Goal: Task Accomplishment & Management: Use online tool/utility

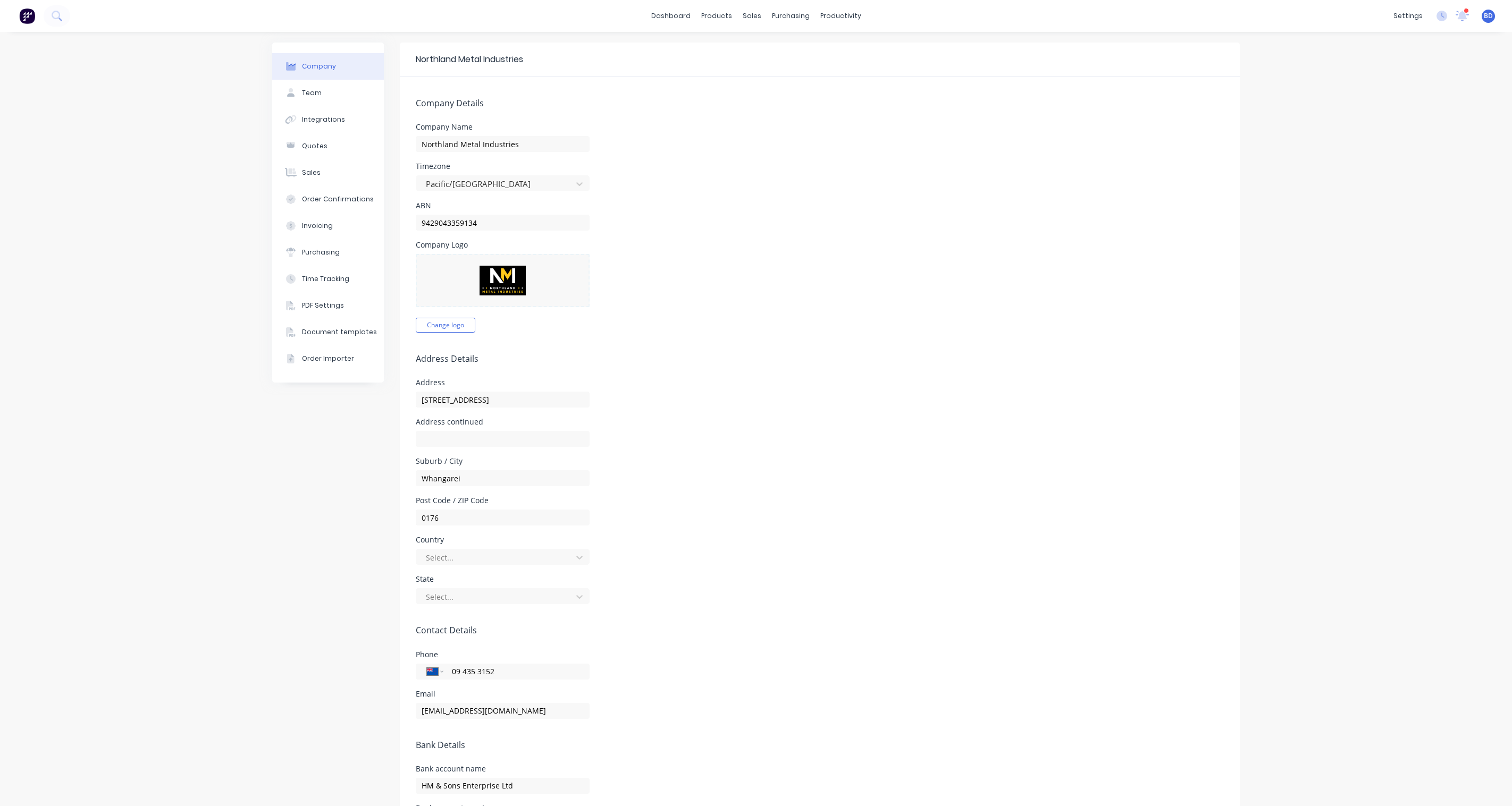
select select "NZ"
click at [766, 51] on div "Sales Orders" at bounding box center [787, 51] width 44 height 10
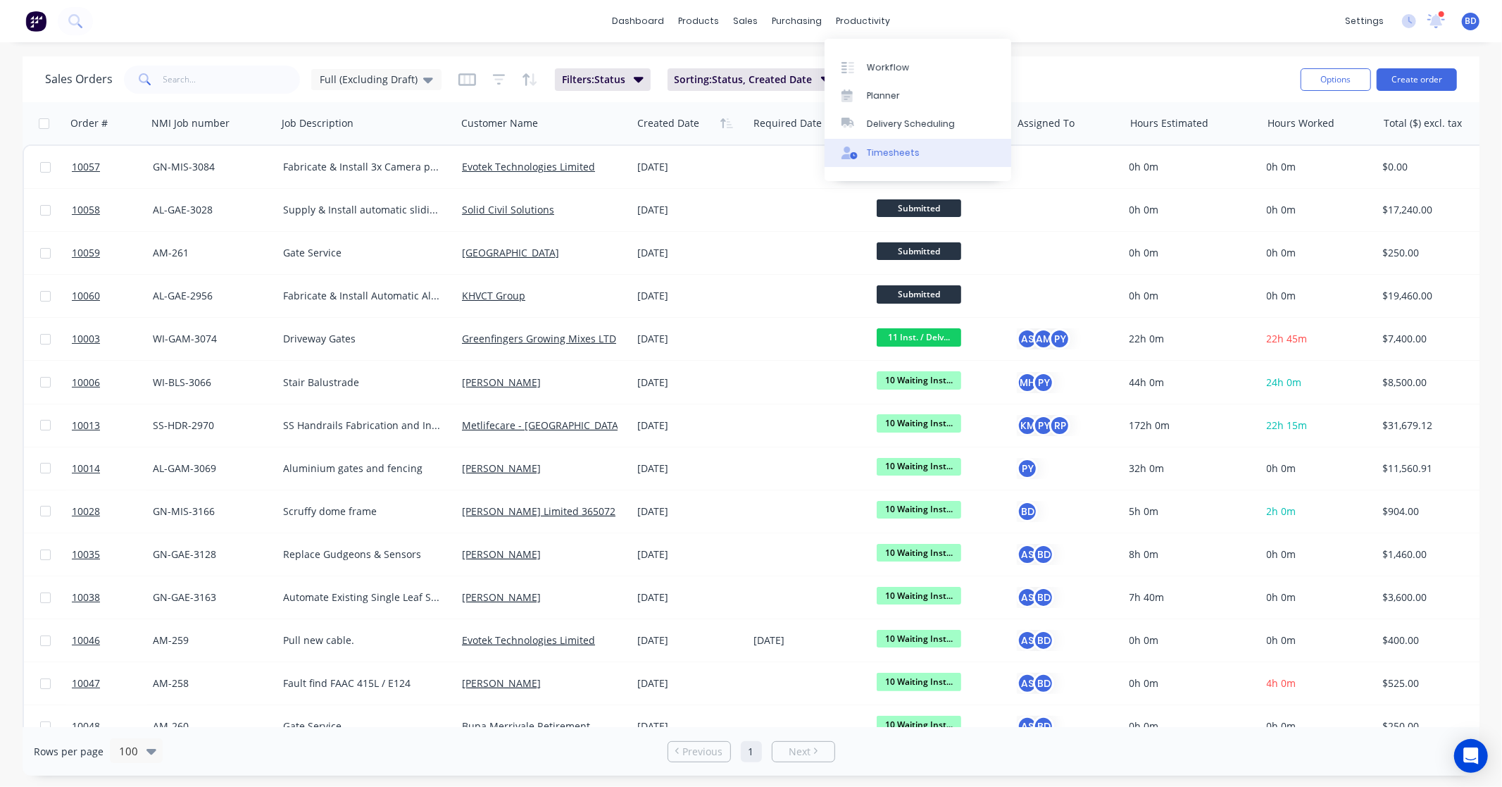
click at [884, 143] on link "Timesheets" at bounding box center [918, 153] width 187 height 28
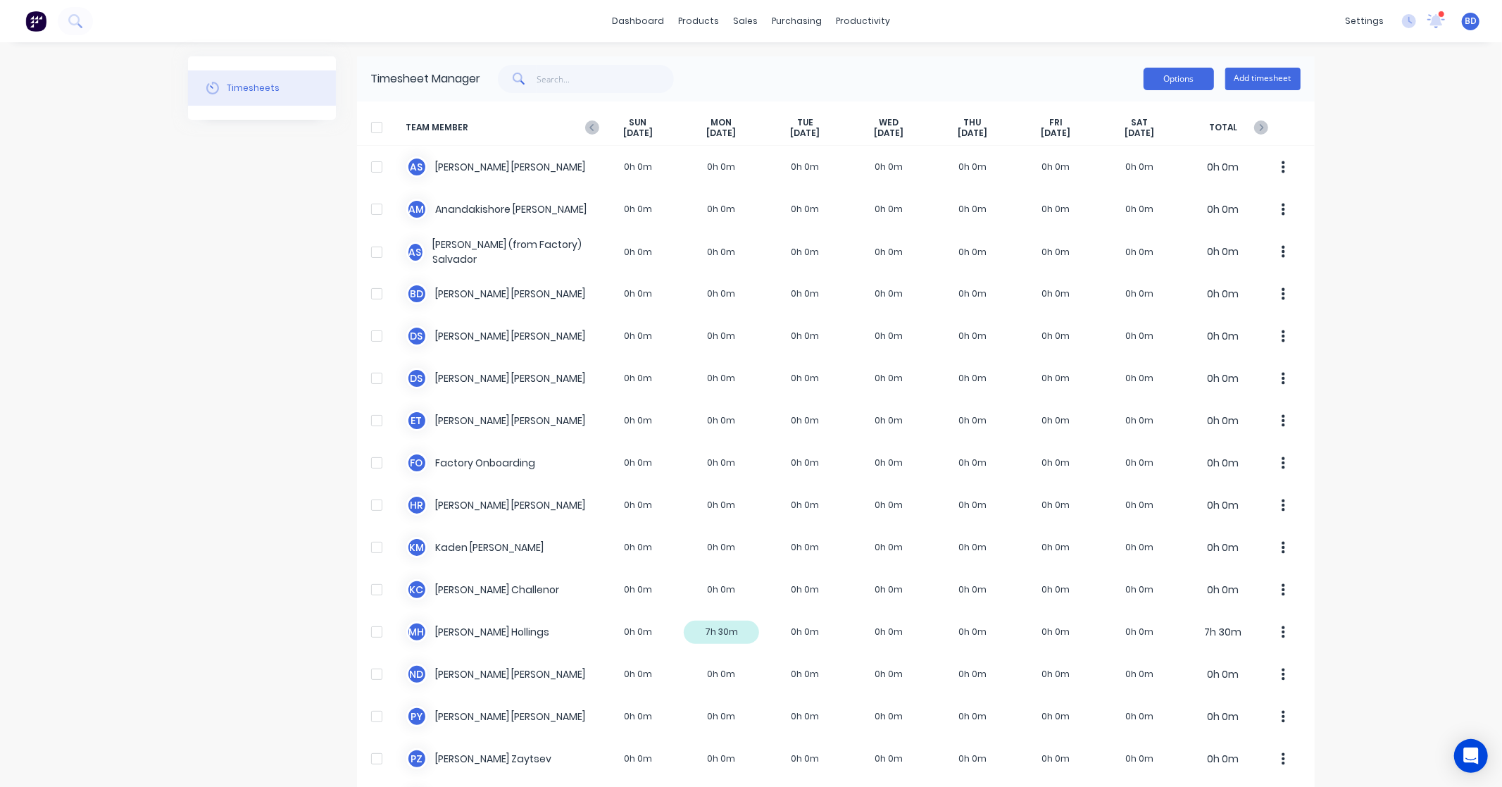
click at [1173, 75] on button "Options" at bounding box center [1179, 79] width 70 height 23
click at [1358, 219] on div "dashboard products sales purchasing productivity dashboard products Product Cat…" at bounding box center [751, 393] width 1502 height 787
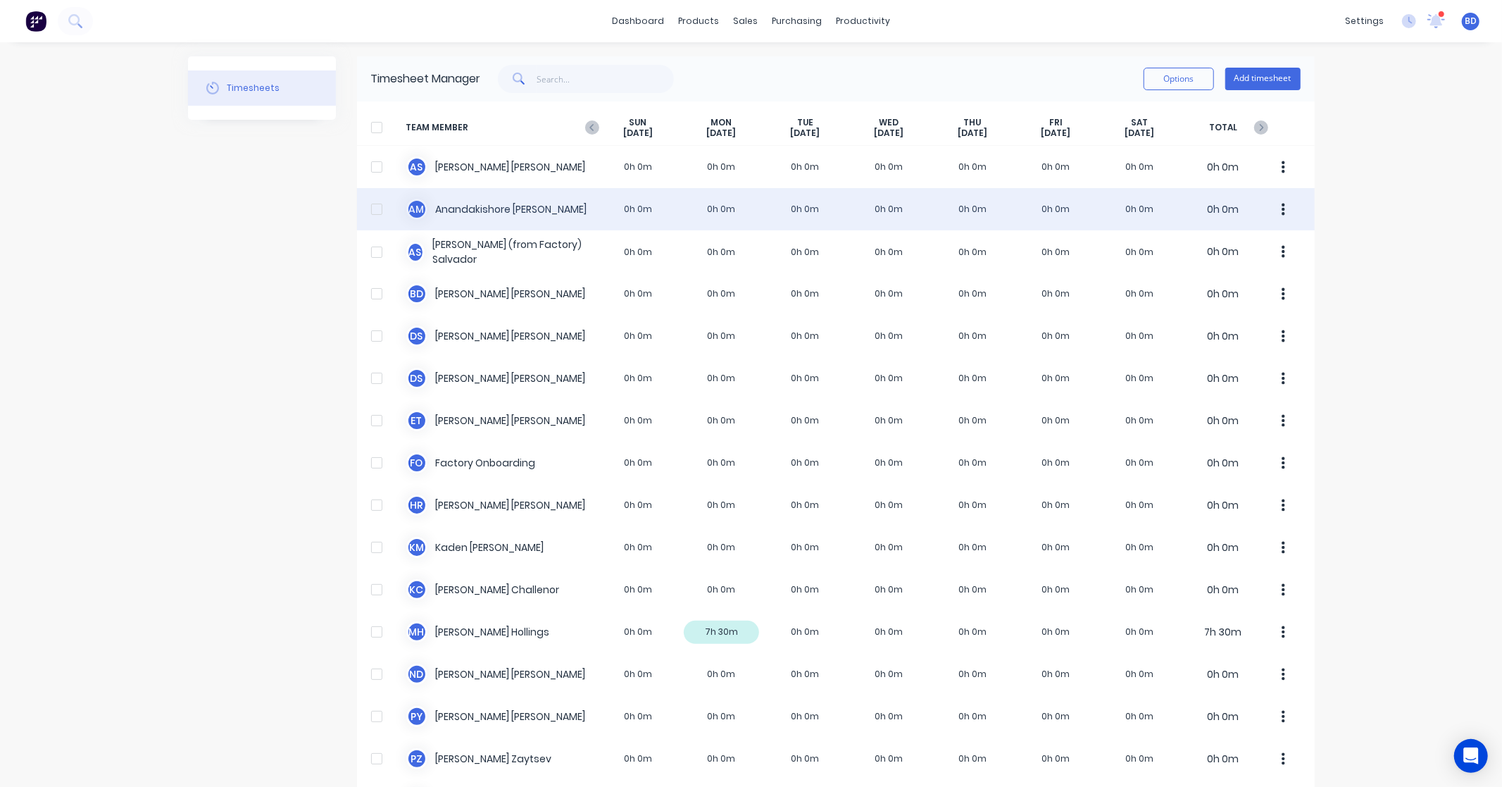
click at [501, 213] on div "A M Anandakishore Marothi 0h 0m 0h 0m 0h 0m 0h 0m 0h 0m 0h 0m 0h 0m 0h 0m" at bounding box center [836, 209] width 958 height 42
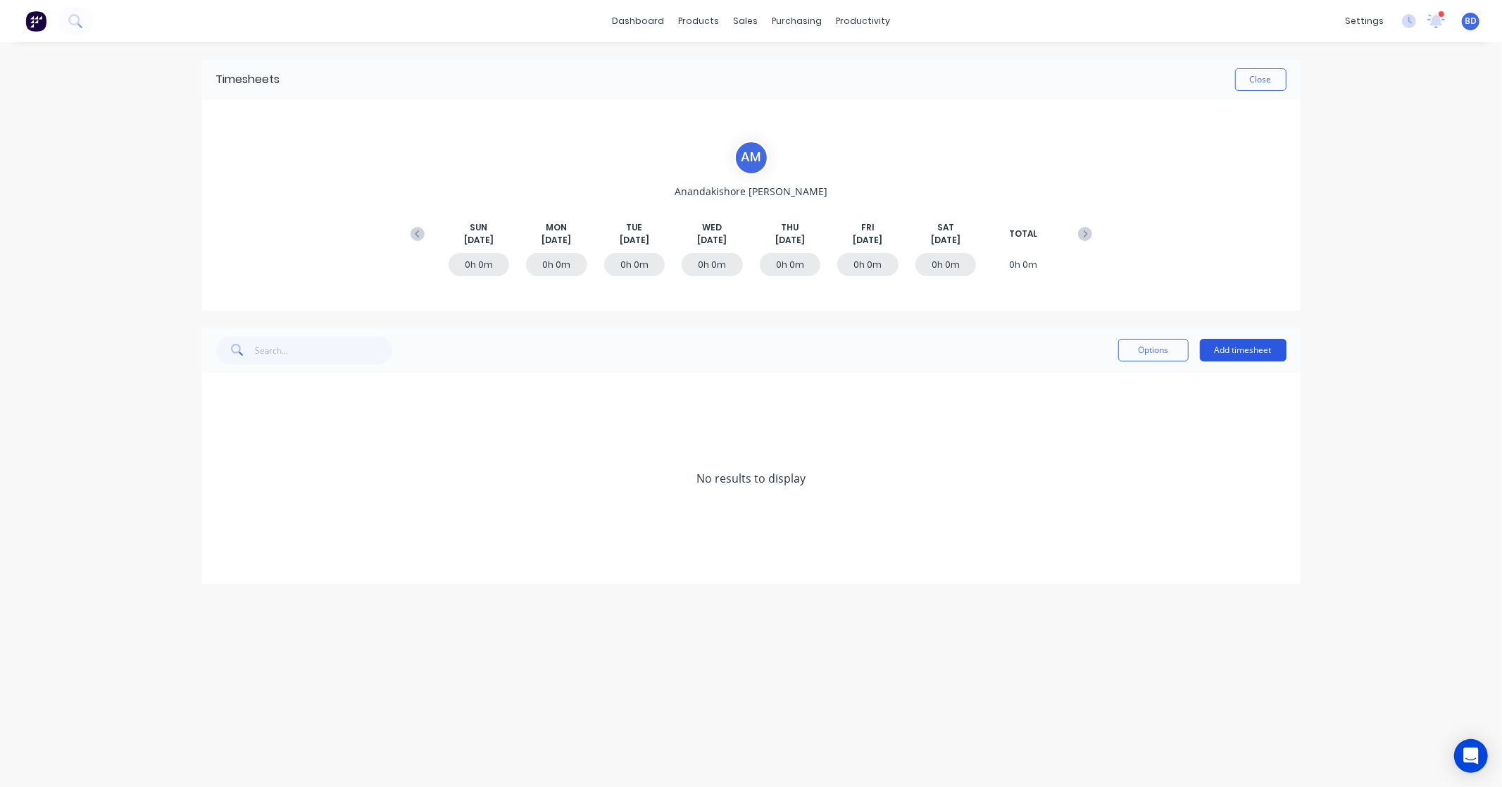
click at [1231, 352] on button "Add timesheet" at bounding box center [1243, 350] width 87 height 23
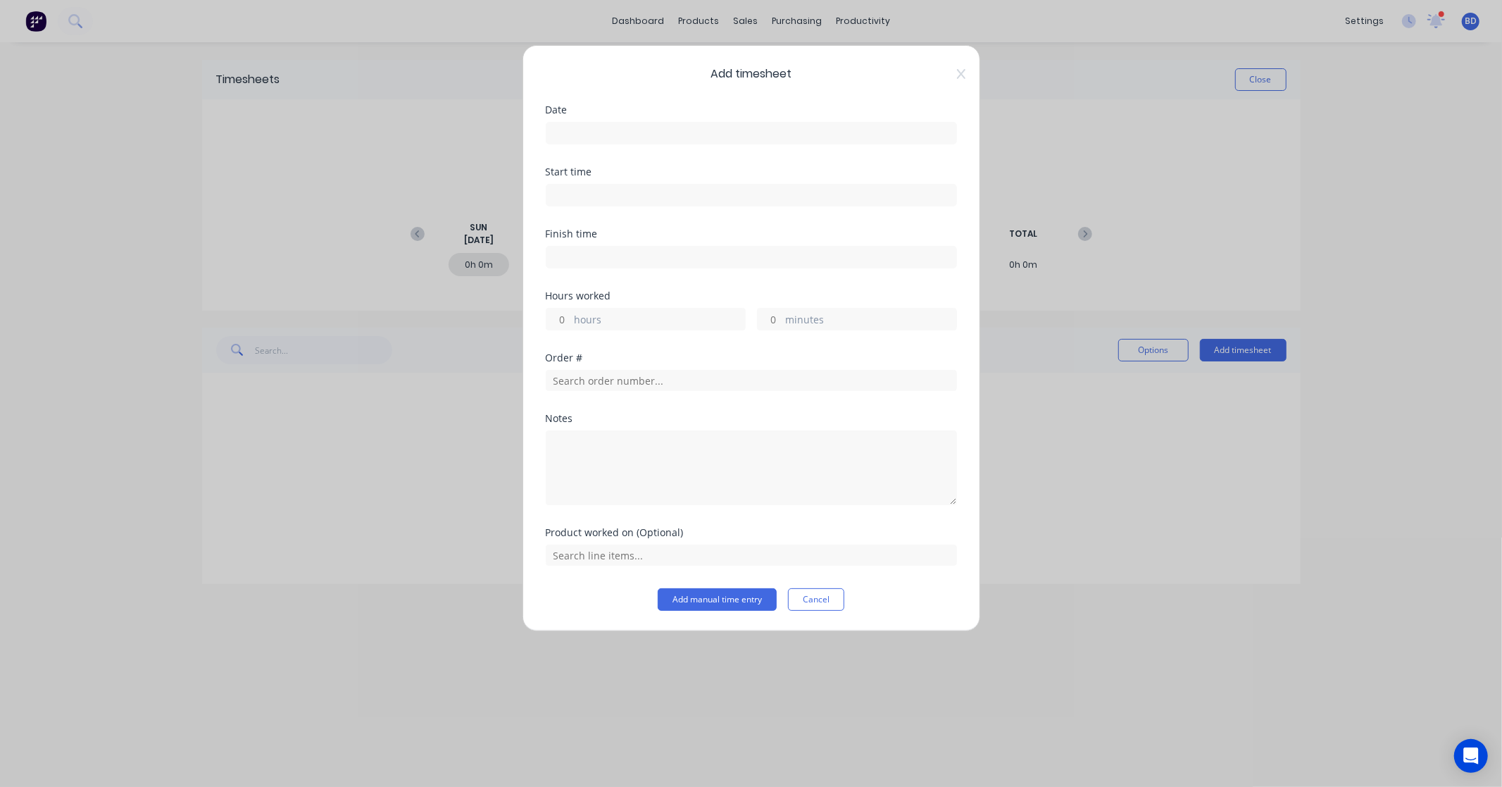
click at [611, 139] on input at bounding box center [752, 133] width 410 height 21
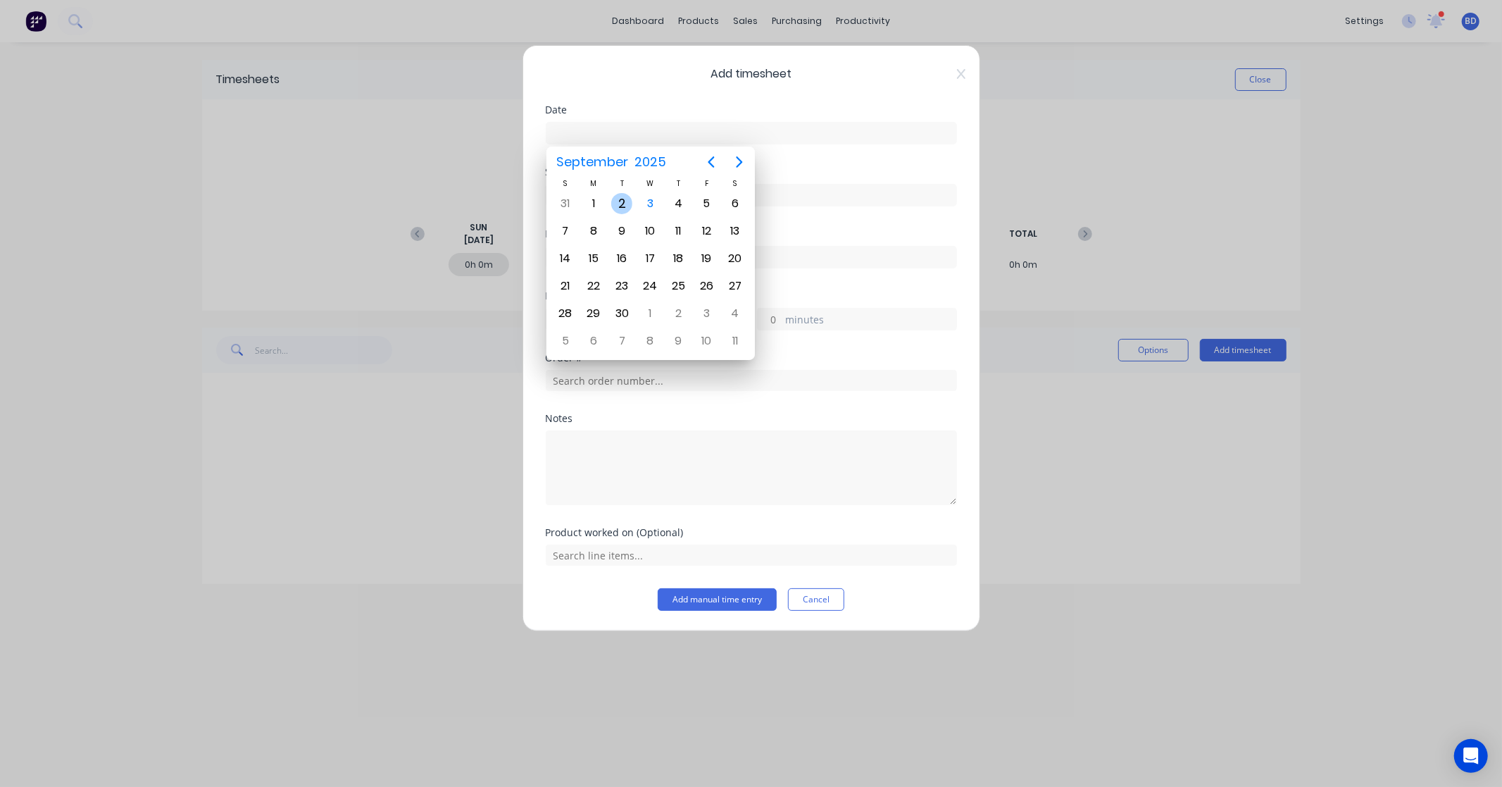
click at [614, 208] on div "2" at bounding box center [621, 203] width 21 height 21
type input "02/09/2025"
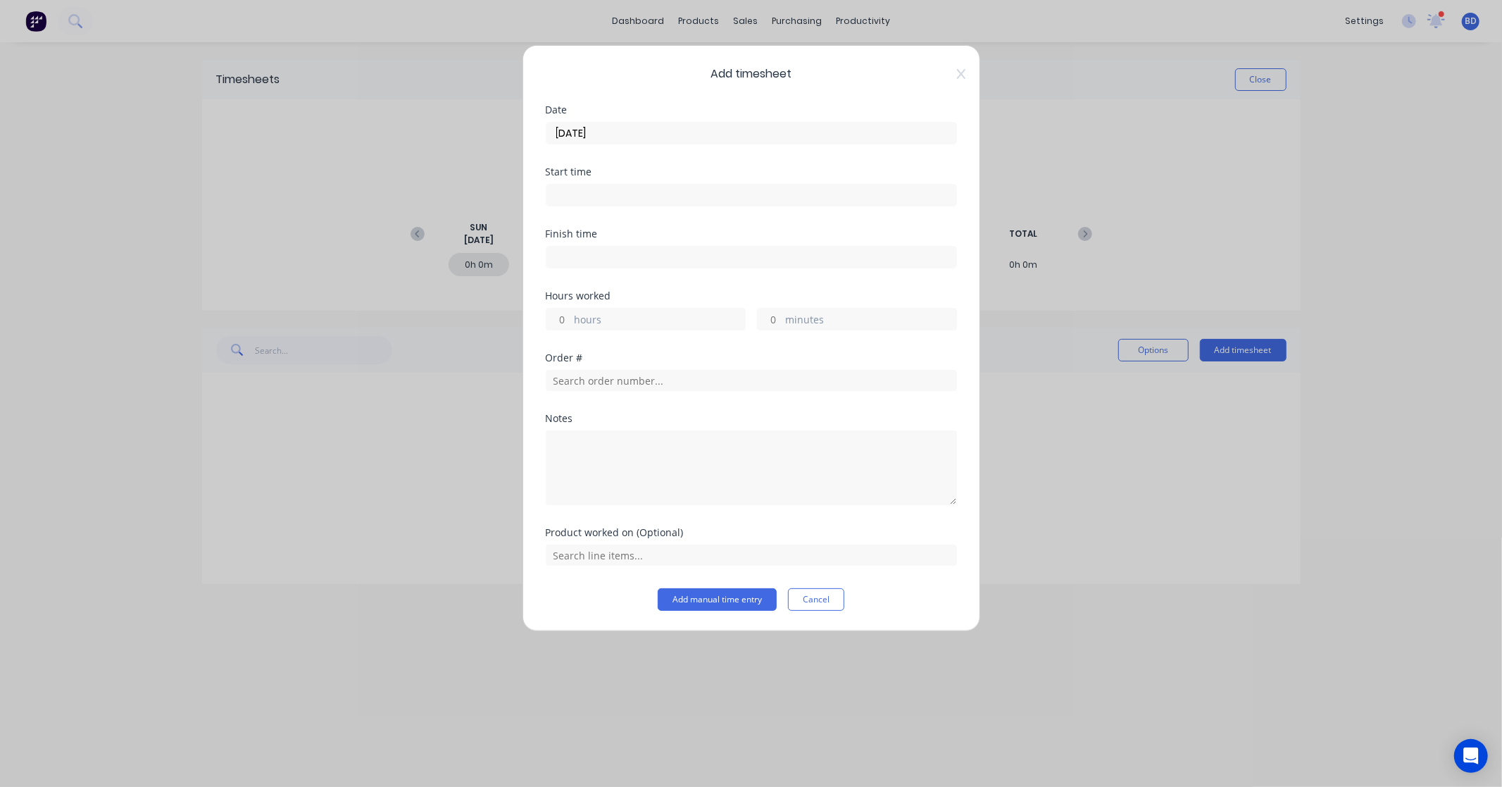
click at [592, 188] on input at bounding box center [752, 195] width 410 height 21
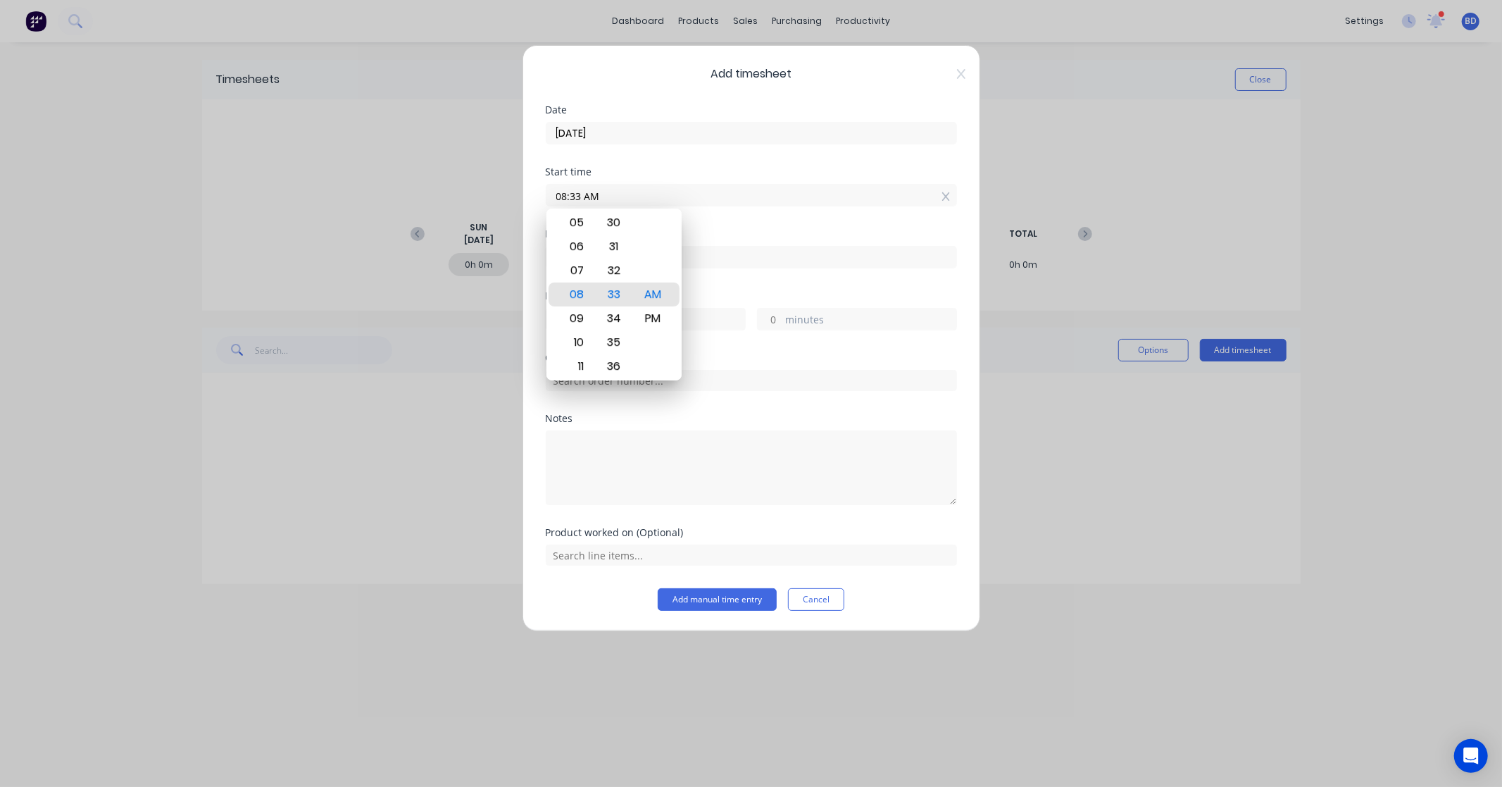
click at [628, 208] on div "12 01 02 03 04 05 06 07 08 09 10 11 00 01 02 03 04 05 06 07 08 09 10 11 12 13 1…" at bounding box center [614, 294] width 135 height 172
click at [623, 199] on input "08:33 AM" at bounding box center [752, 195] width 410 height 21
drag, startPoint x: 653, startPoint y: 192, endPoint x: 476, endPoint y: 192, distance: 176.8
click at [476, 192] on div "Add timesheet Date 02/09/2025 Start time 08:33 AM Finish time Hours worked hour…" at bounding box center [751, 393] width 1502 height 787
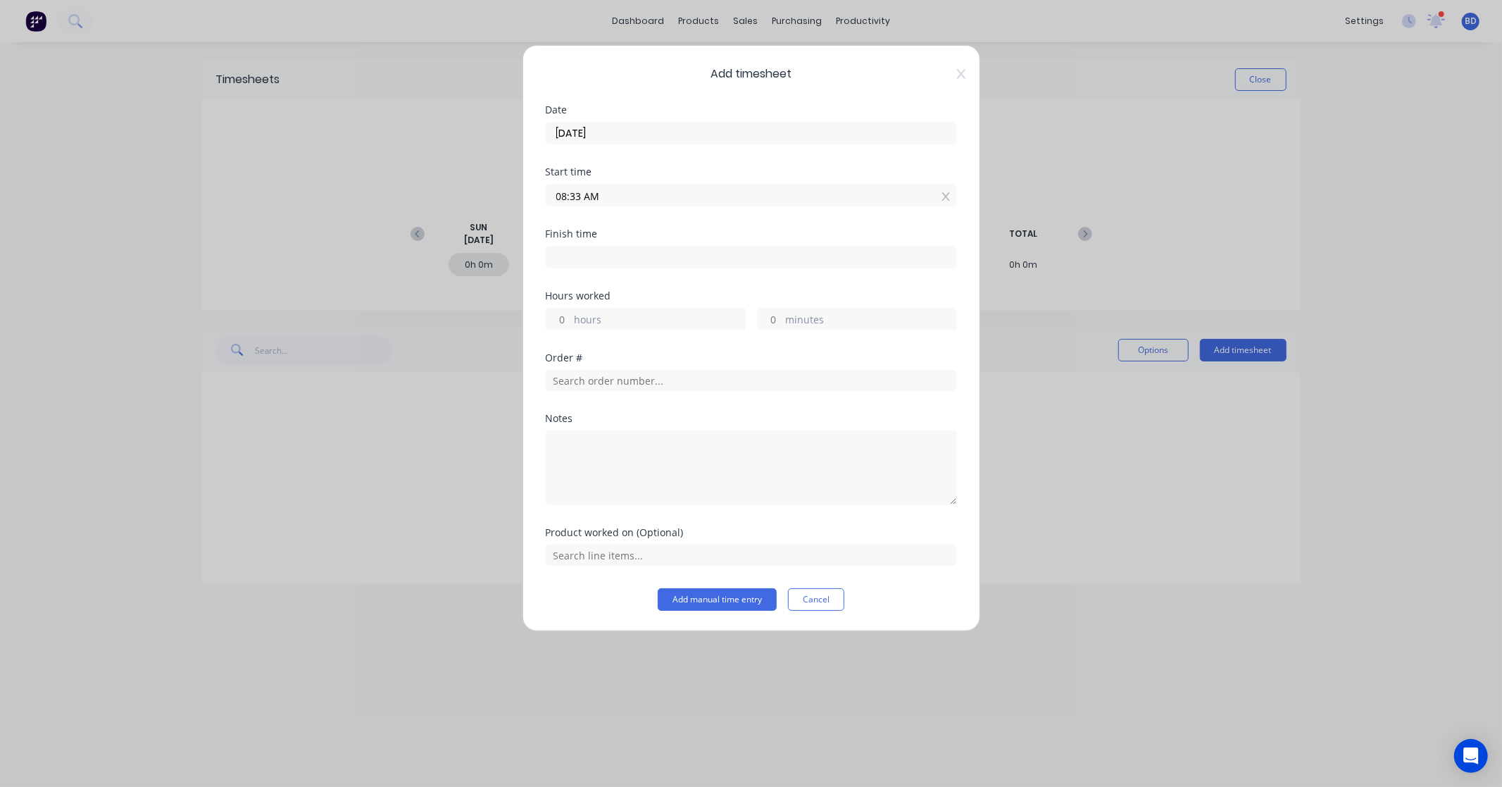
paste input "1:30 P"
type input "01:30 PM"
click at [561, 258] on input at bounding box center [752, 257] width 410 height 21
type input "08:33 AM"
type input "19"
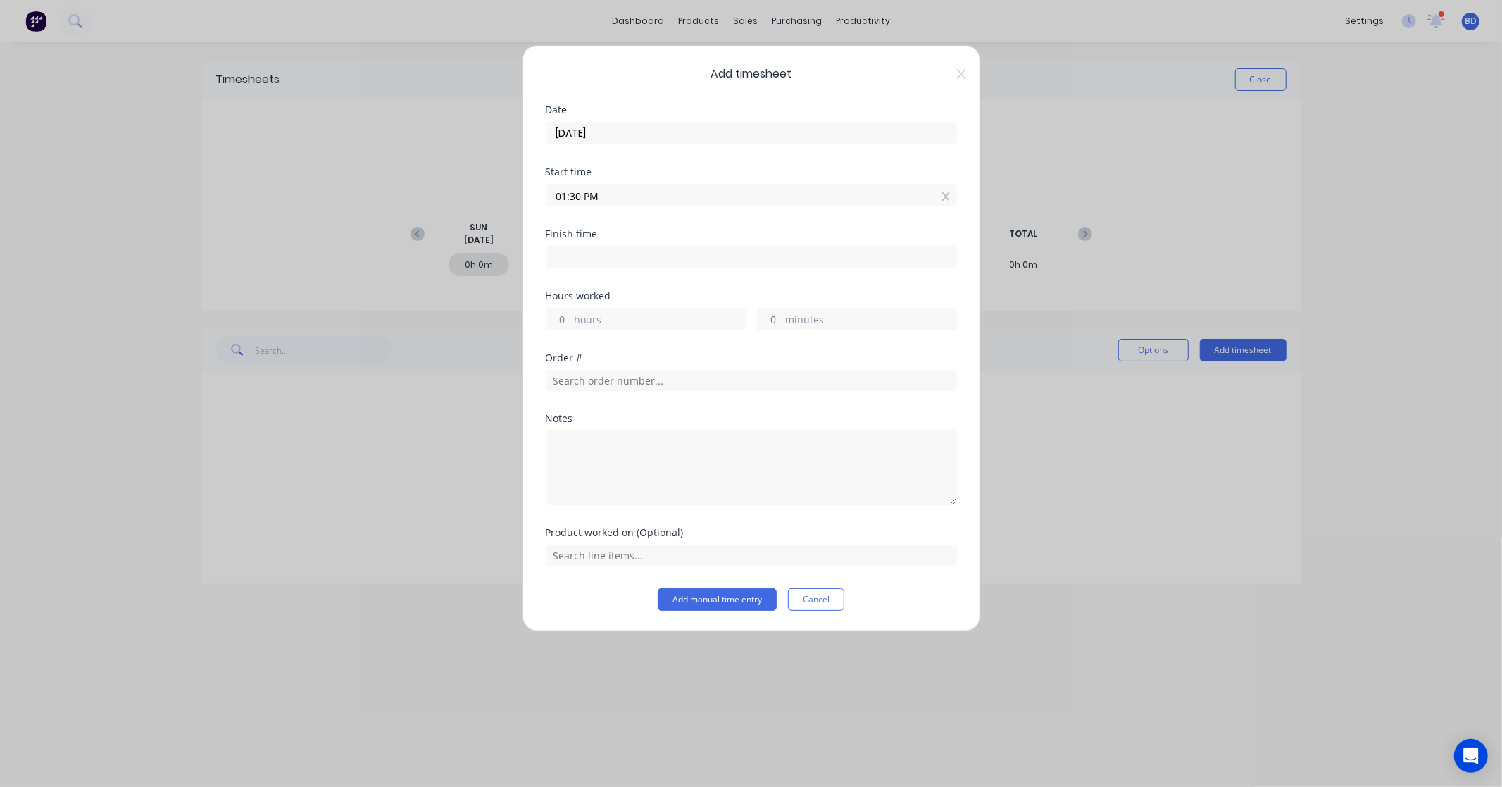
type input "3"
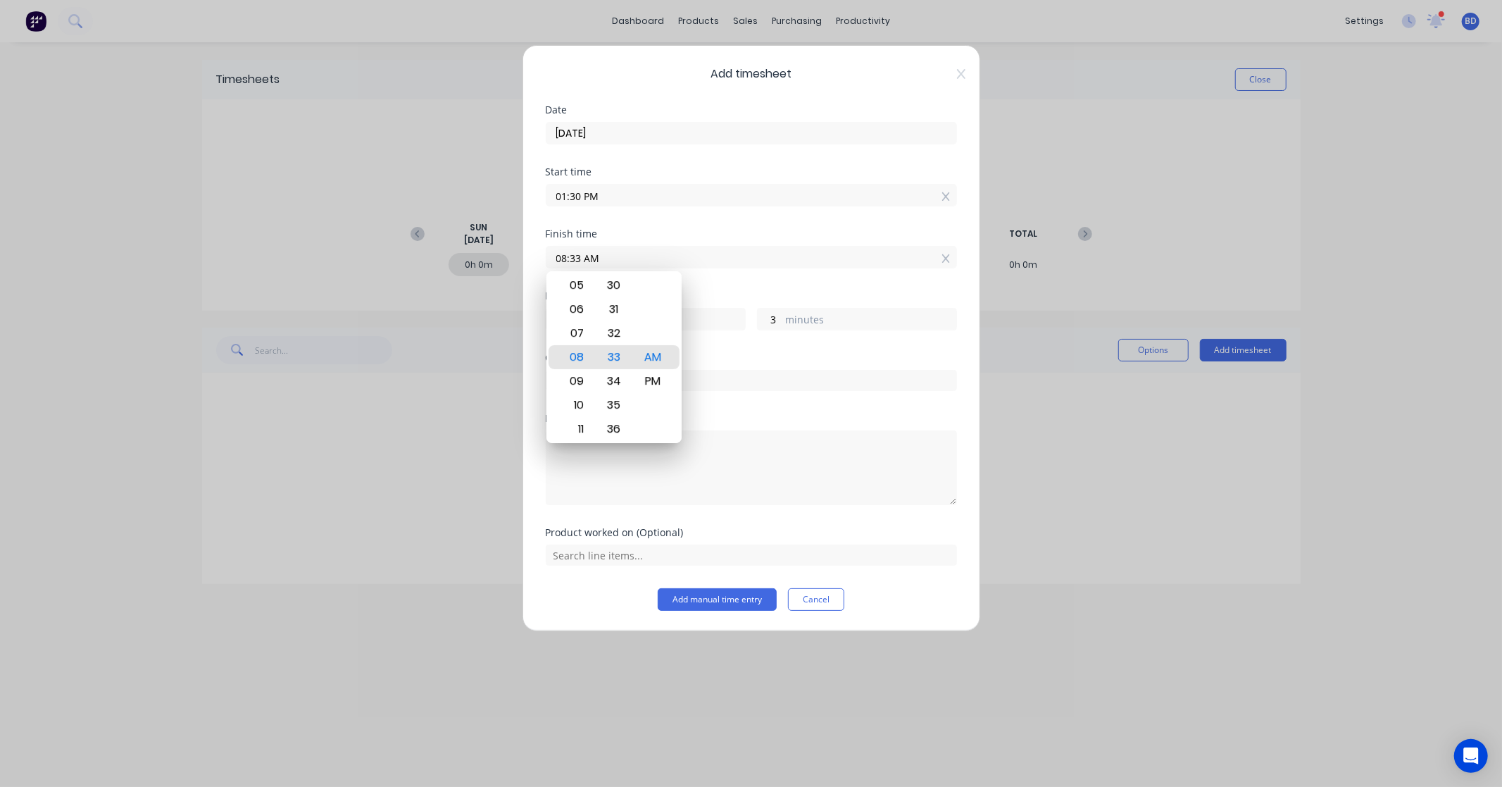
drag, startPoint x: 621, startPoint y: 251, endPoint x: 516, endPoint y: 249, distance: 105.0
click at [516, 249] on div "Add timesheet Date 02/09/2025 Start time 01:30 PM Finish time 08:33 AM Hours wo…" at bounding box center [751, 393] width 1502 height 787
paste input "4:30 P"
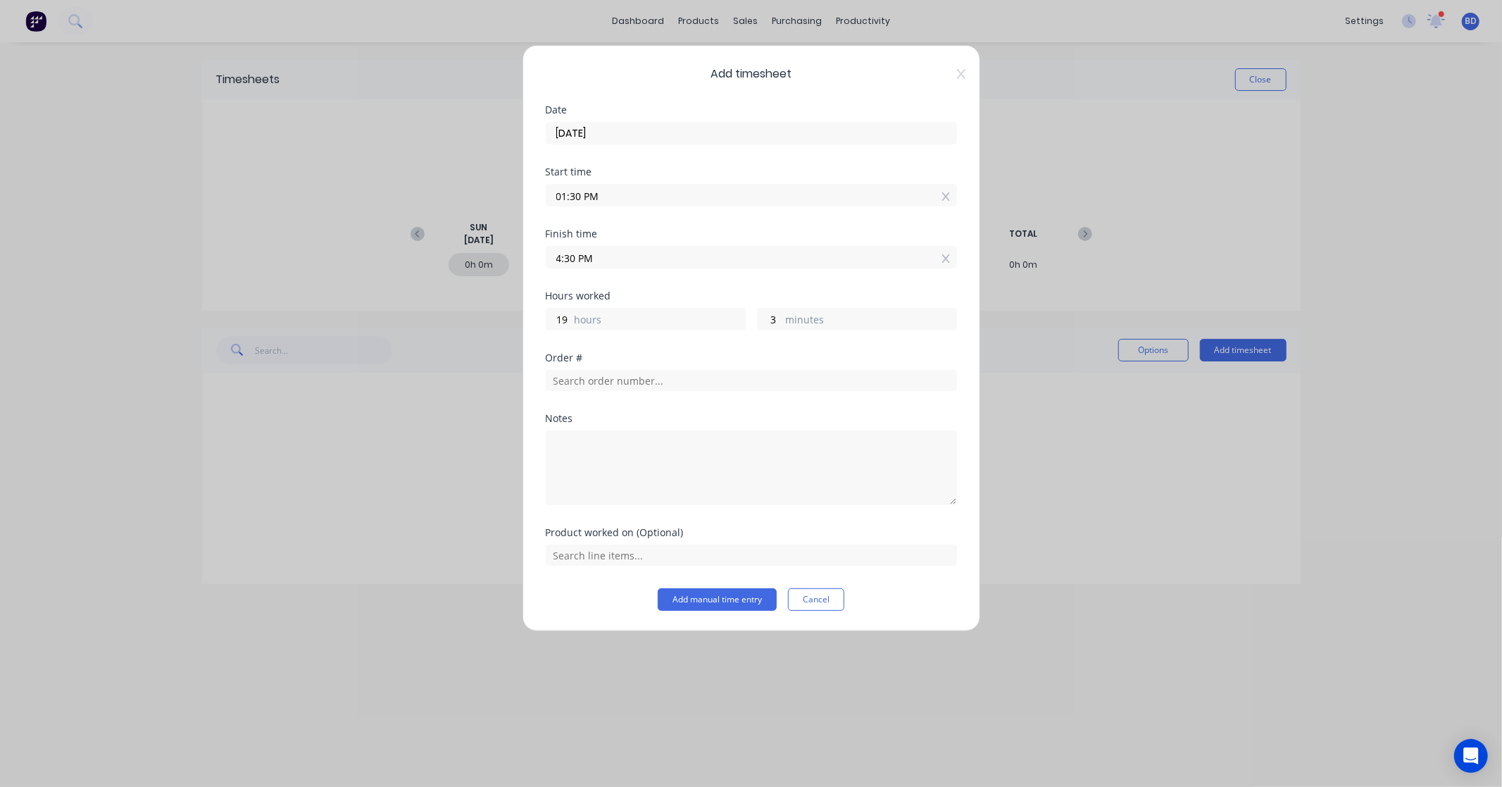
type input "04:30 PM"
type input "3"
type input "0"
click at [634, 342] on div "Hours worked 3 hours 0 minutes" at bounding box center [751, 322] width 411 height 62
click at [597, 378] on input "text" at bounding box center [751, 380] width 411 height 21
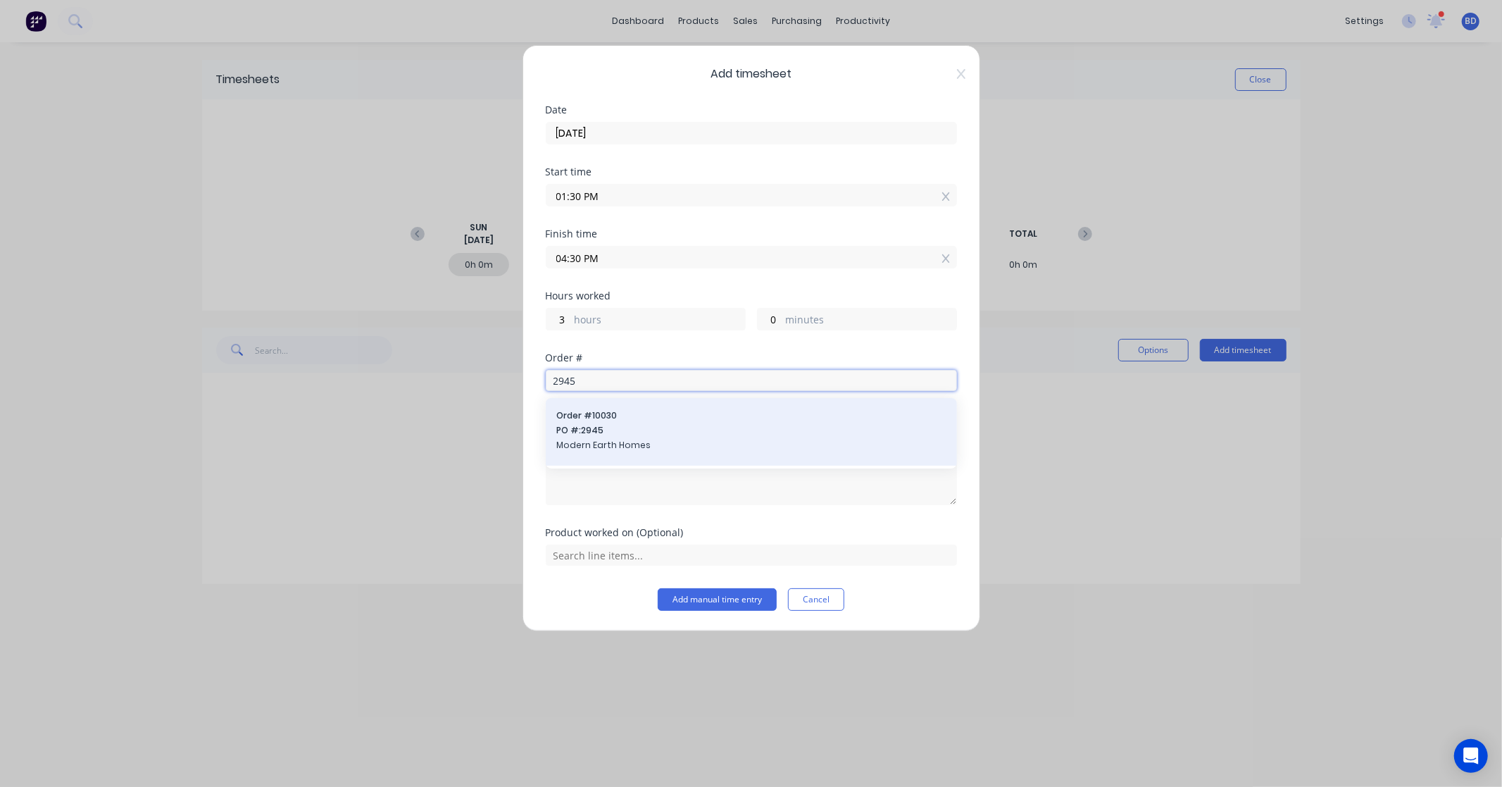
type input "2945"
click at [587, 437] on span "PO #: 2945" at bounding box center [751, 430] width 389 height 13
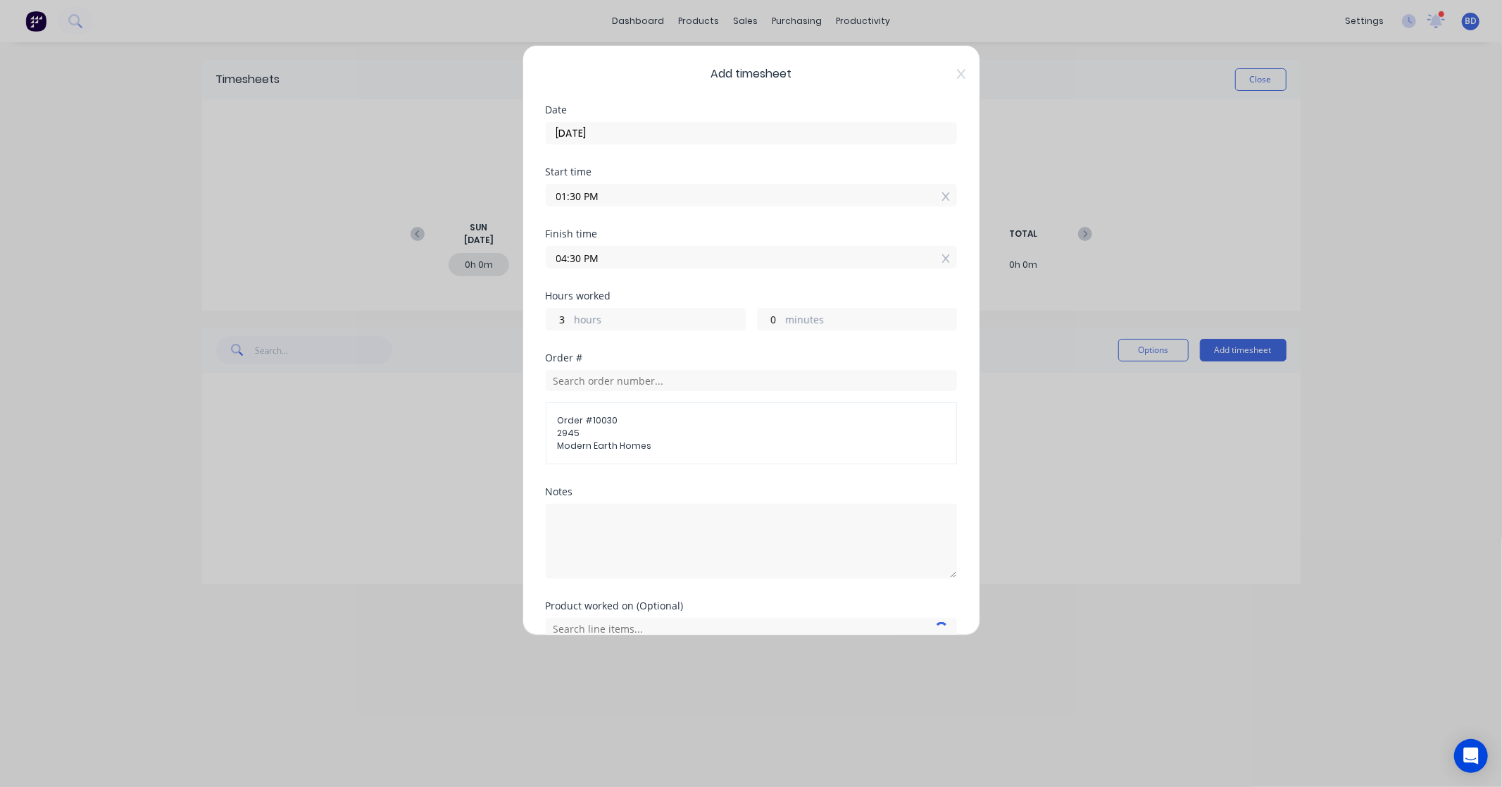
scroll to position [69, 0]
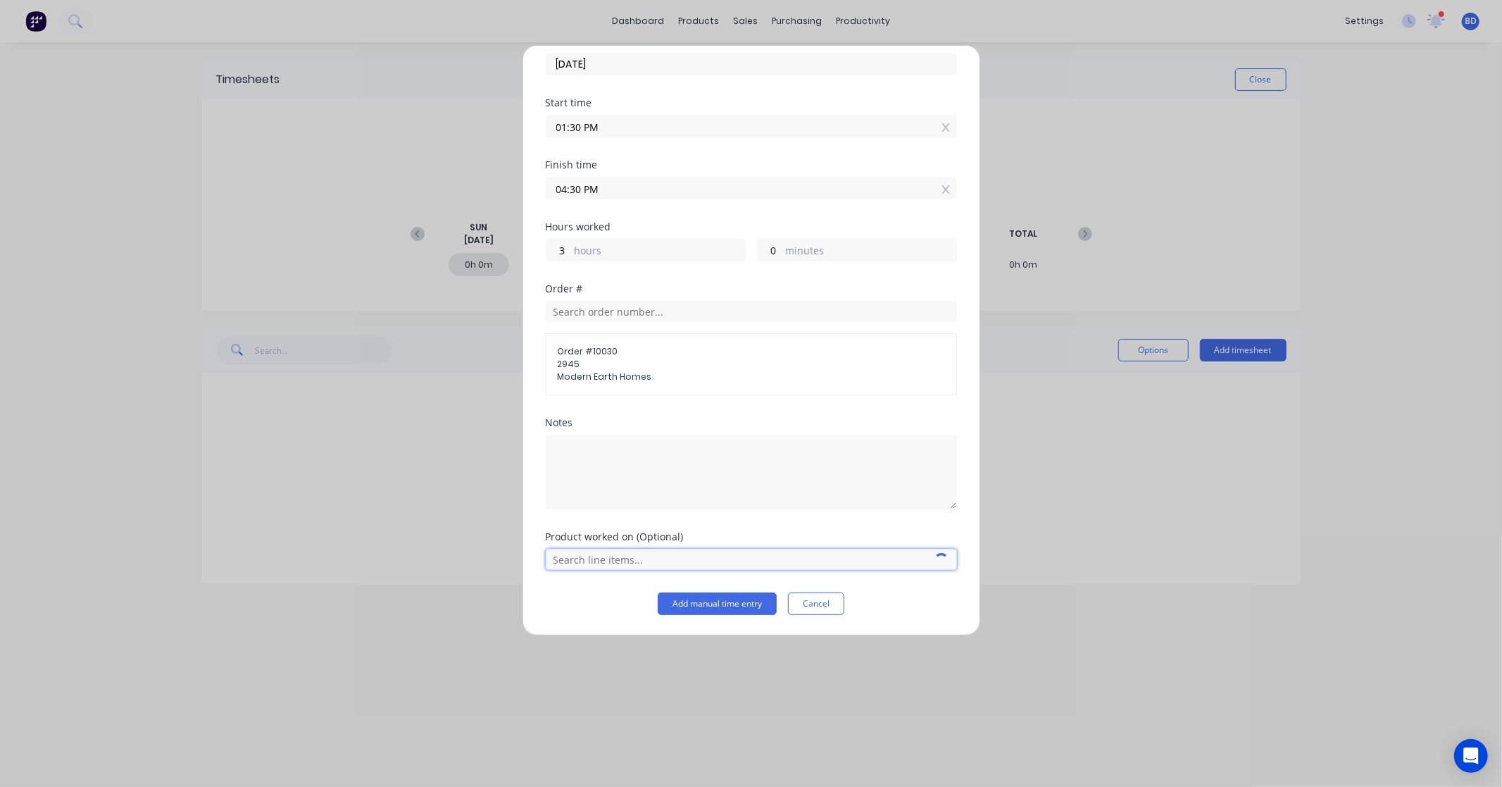
click at [673, 554] on input "text" at bounding box center [751, 559] width 411 height 21
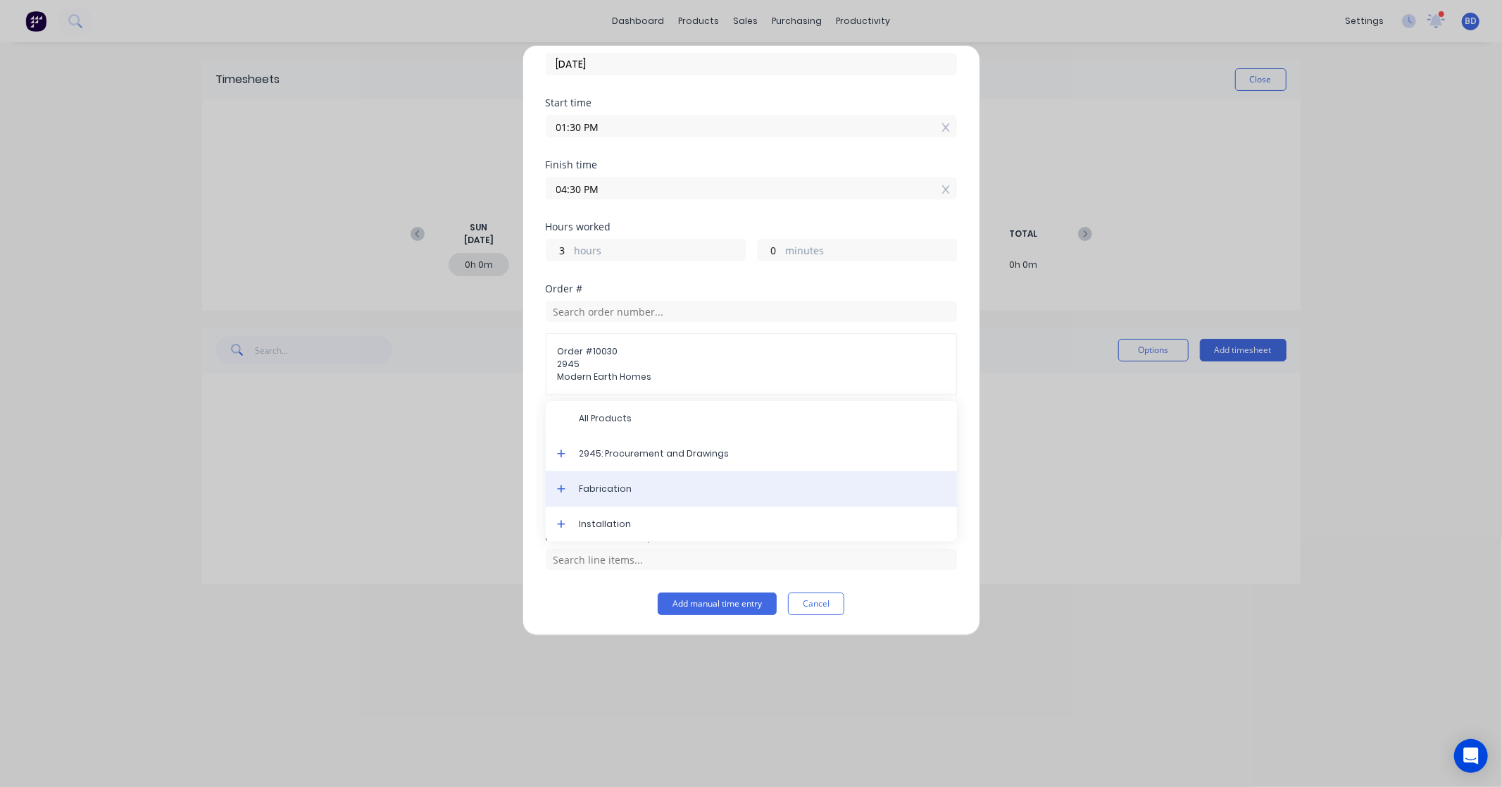
click at [652, 491] on span "Fabrication" at bounding box center [763, 488] width 366 height 13
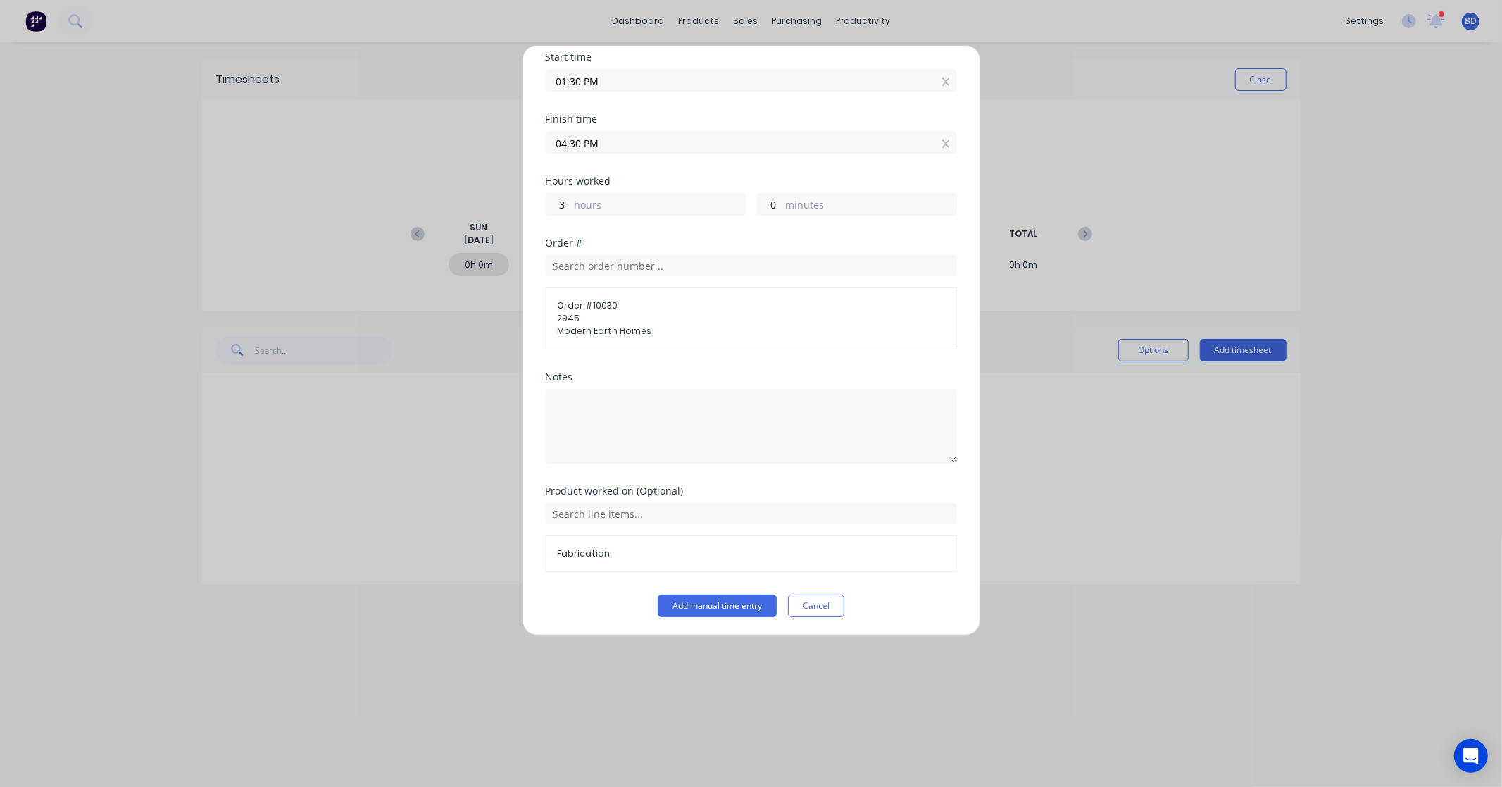
scroll to position [117, 0]
click at [735, 608] on button "Add manual time entry" at bounding box center [717, 603] width 119 height 23
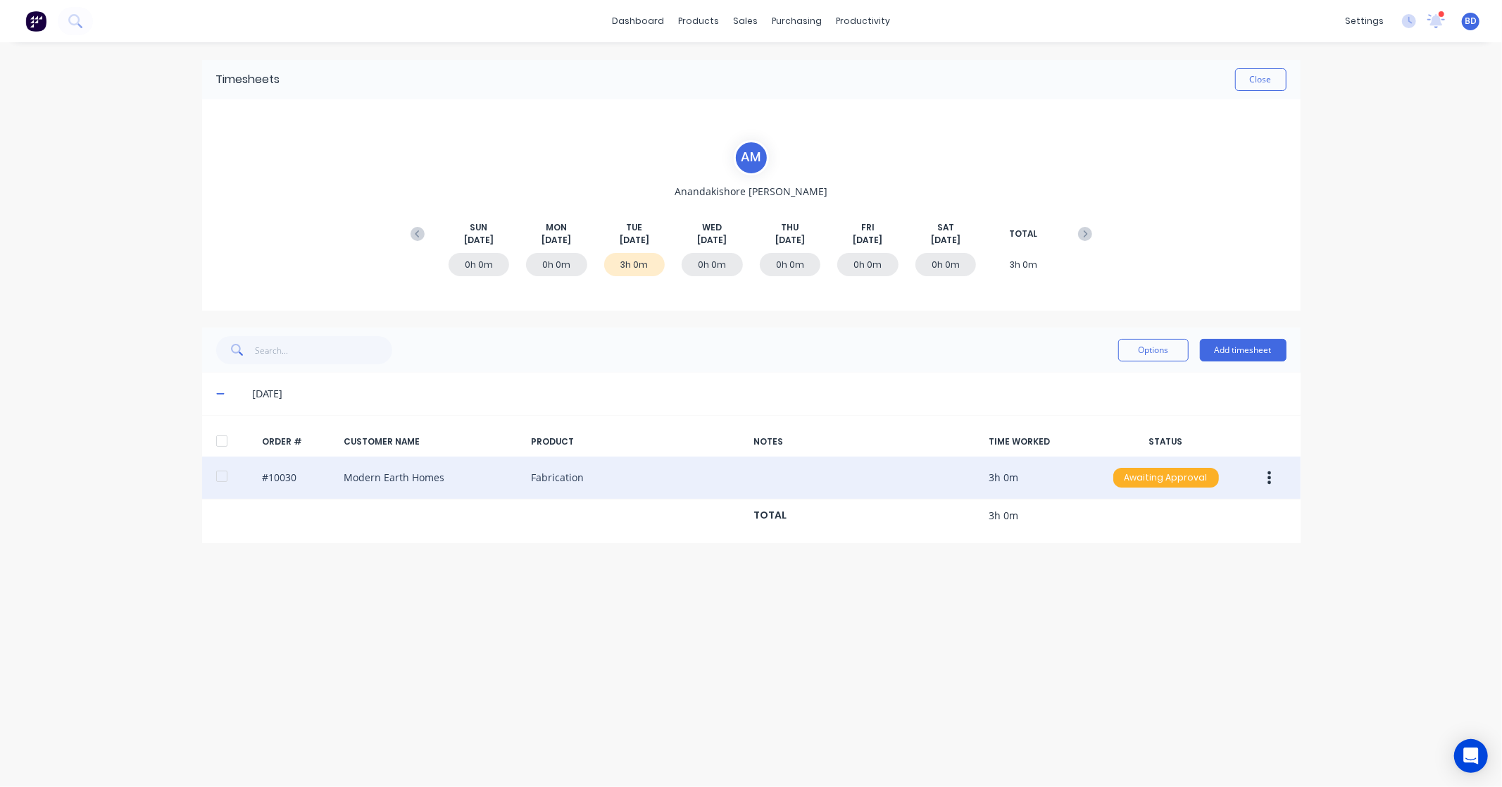
click at [1165, 475] on div "Awaiting Approval" at bounding box center [1167, 478] width 106 height 20
click at [1142, 551] on div "Approved" at bounding box center [1136, 549] width 116 height 20
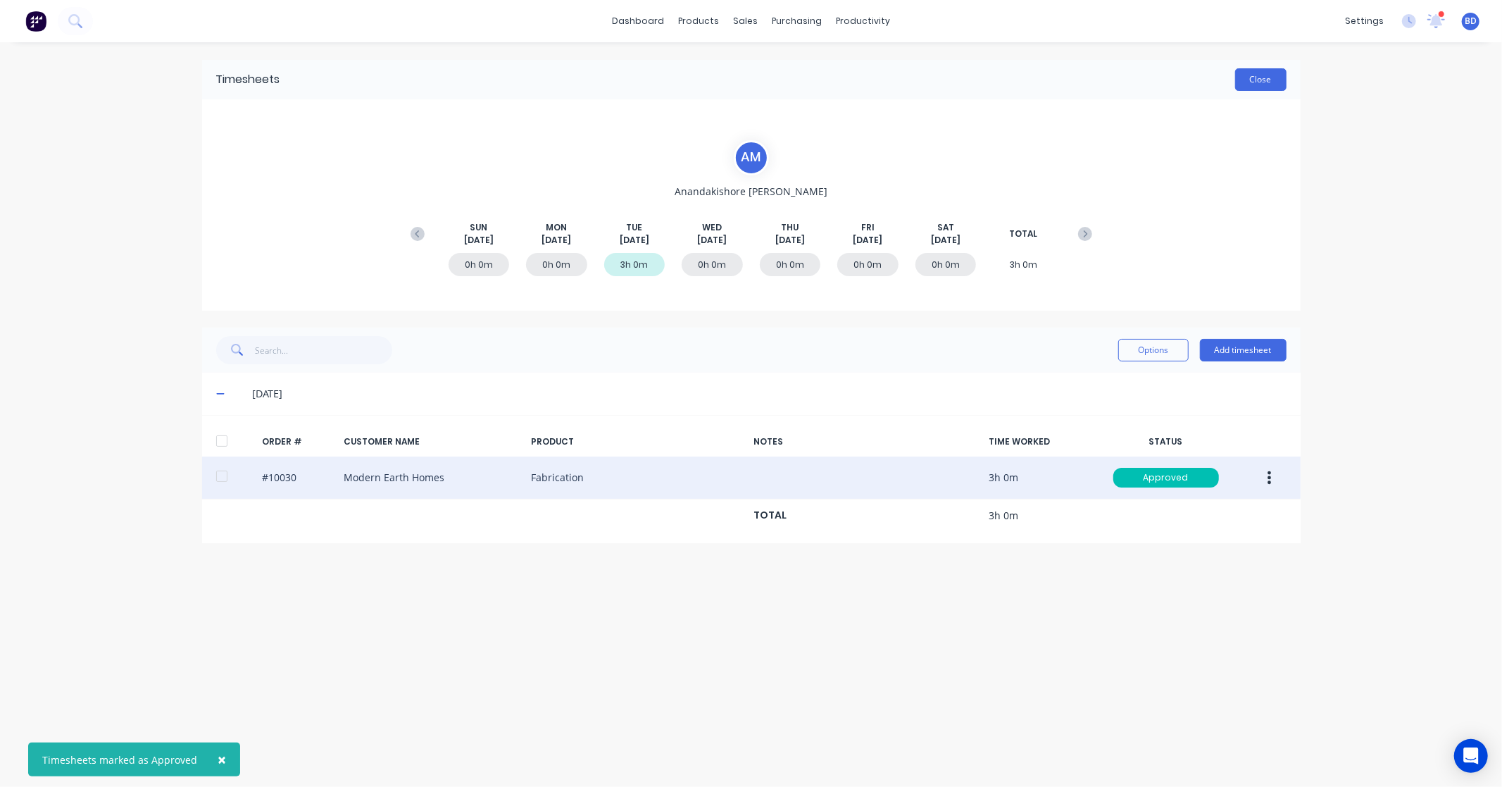
click at [1273, 78] on button "Close" at bounding box center [1260, 79] width 51 height 23
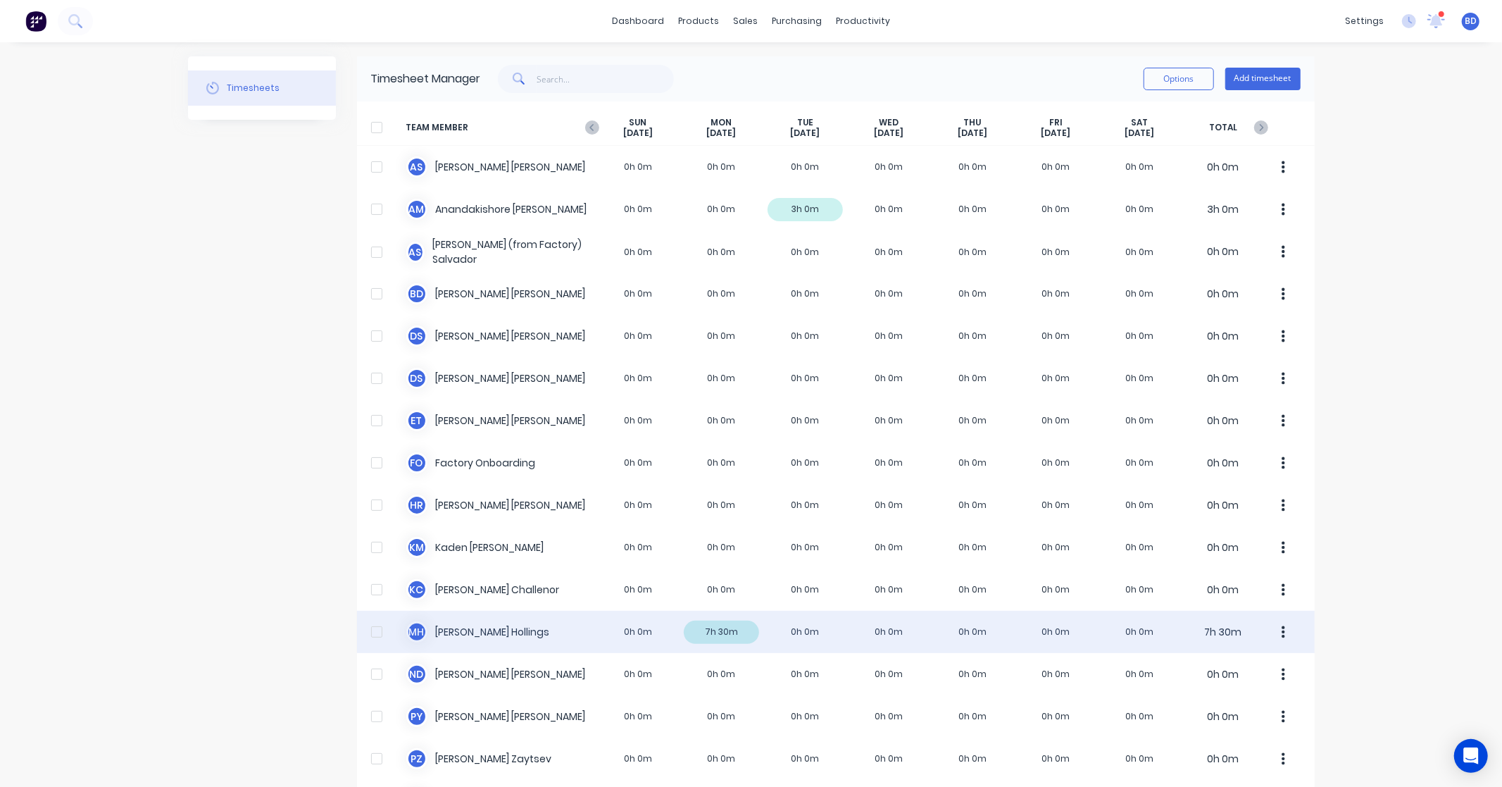
click at [479, 622] on div "M H Matt Hollings 0h 0m 7h 30m 0h 0m 0h 0m 0h 0m 0h 0m 0h 0m 7h 30m" at bounding box center [836, 632] width 958 height 42
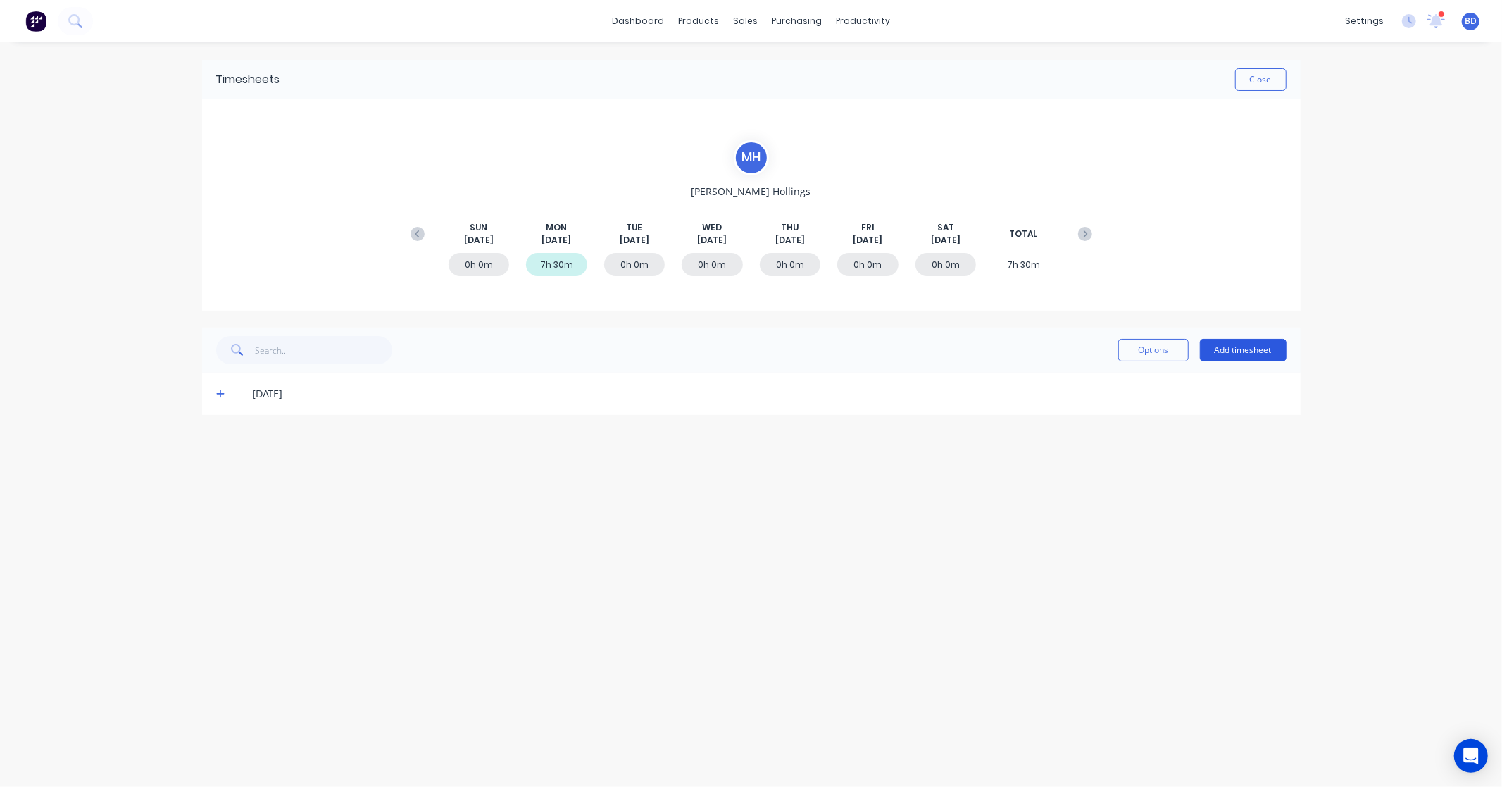
click at [1255, 342] on button "Add timesheet" at bounding box center [1243, 350] width 87 height 23
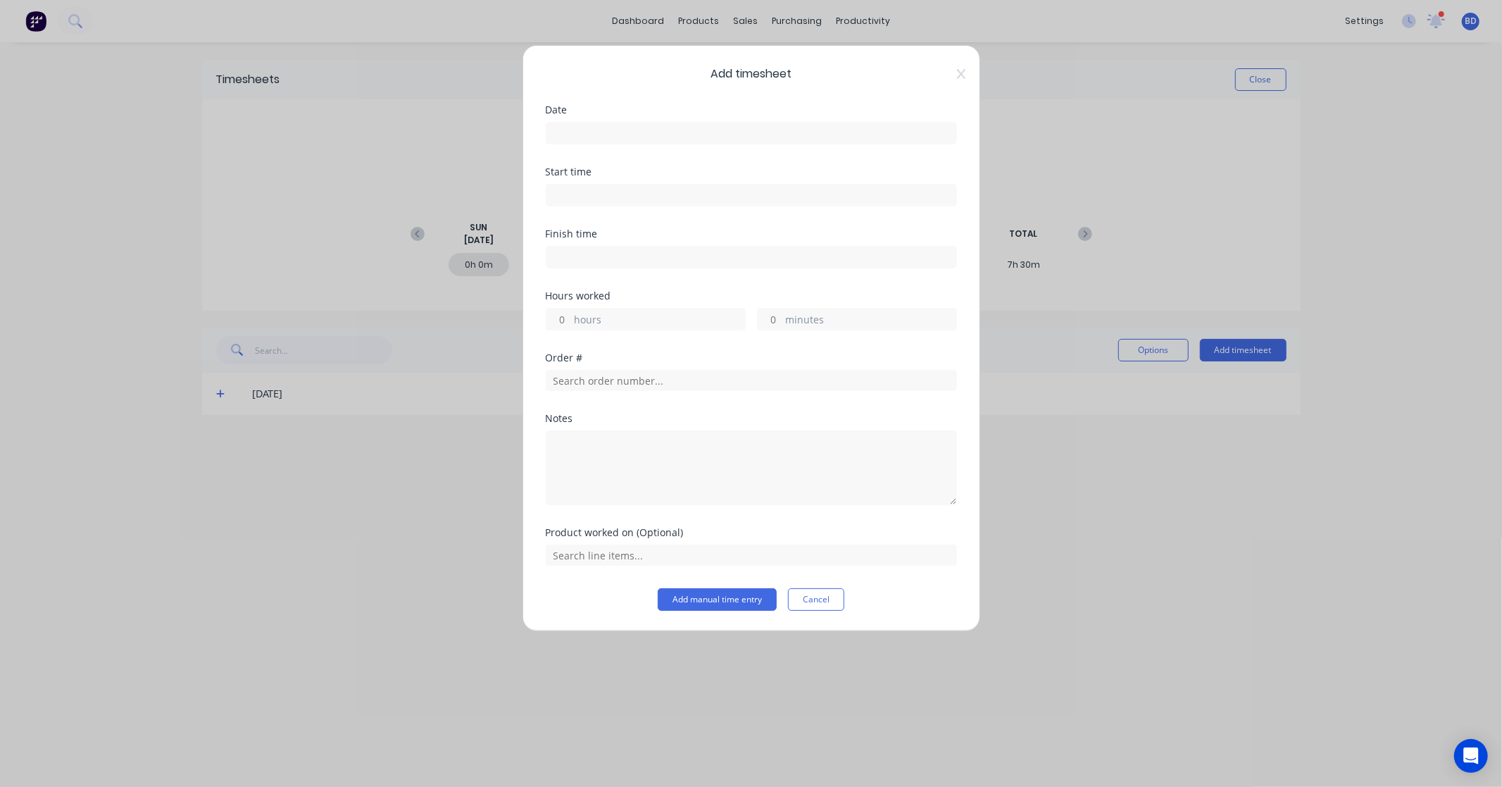
click at [601, 141] on input at bounding box center [752, 133] width 410 height 21
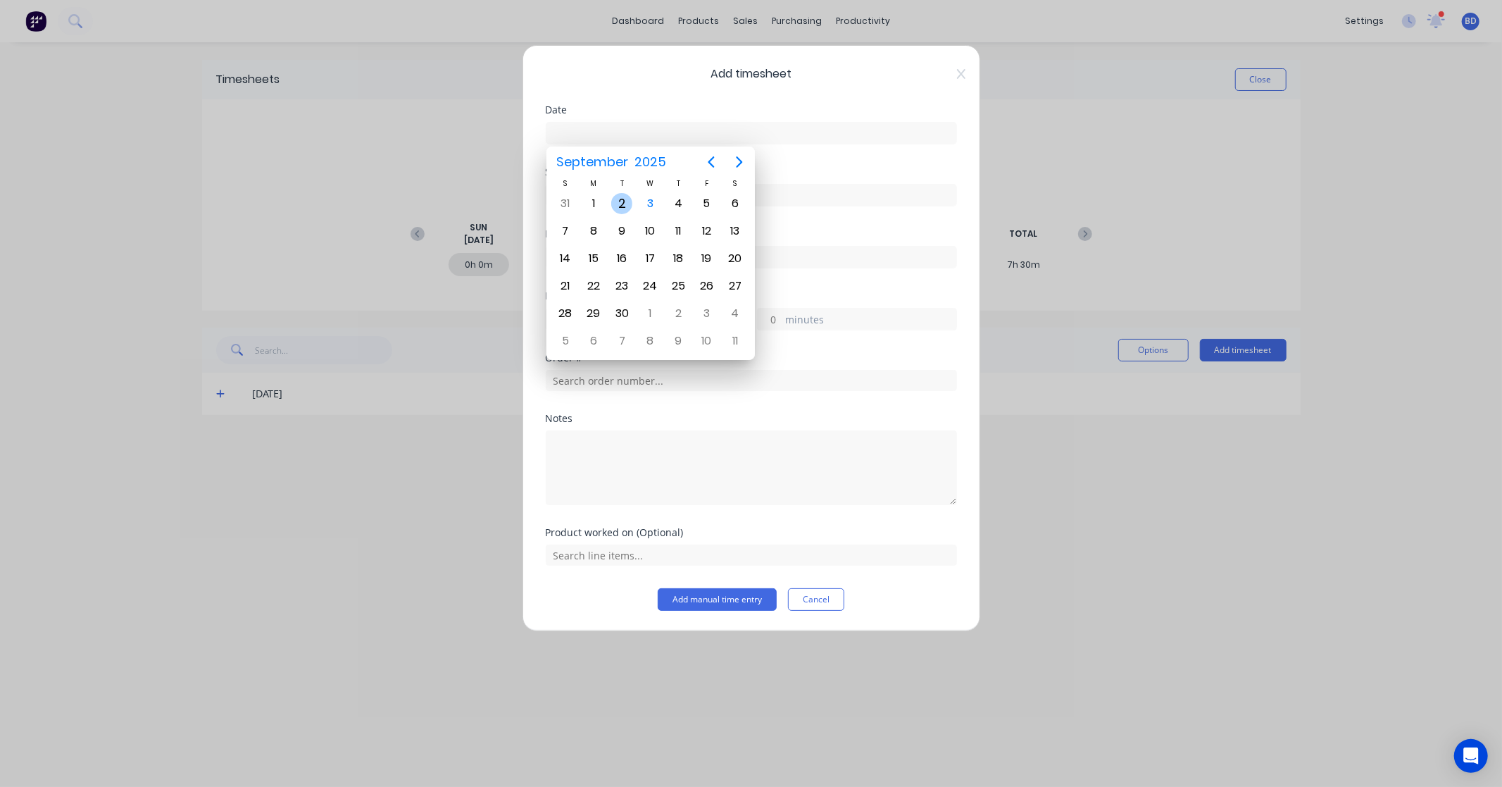
click at [623, 201] on div "2" at bounding box center [621, 203] width 21 height 21
type input "02/09/2025"
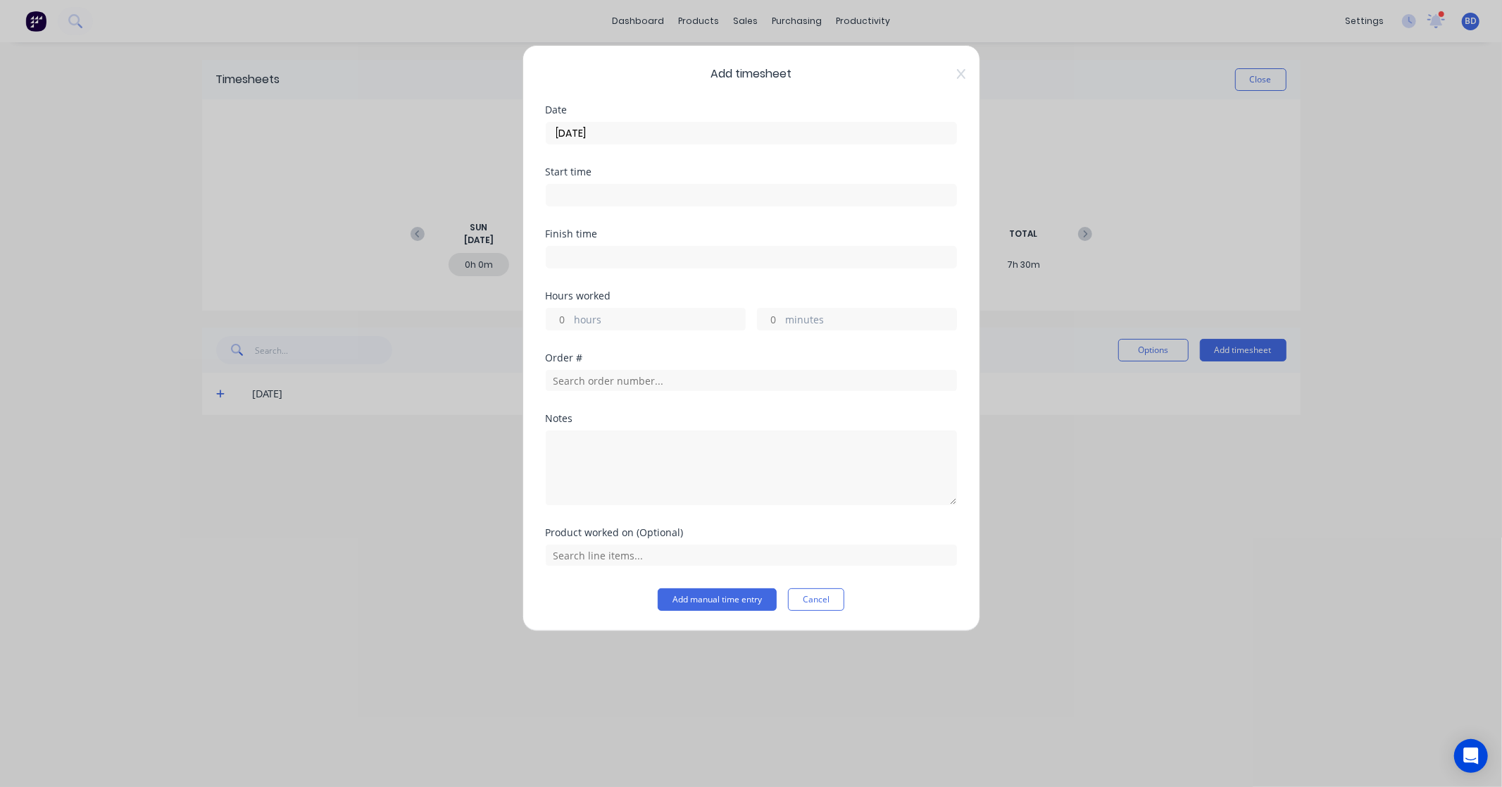
click at [582, 195] on input at bounding box center [752, 195] width 410 height 21
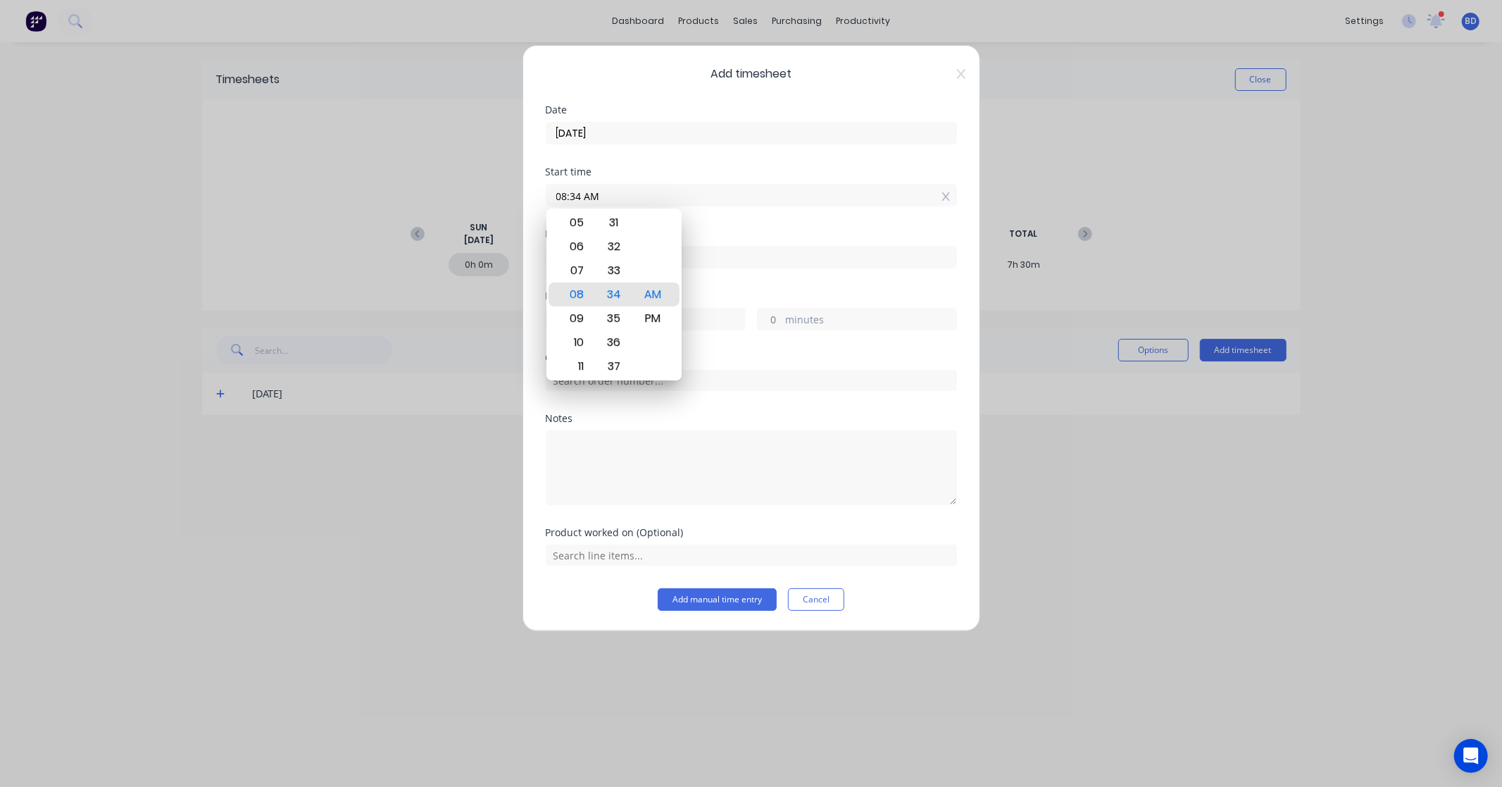
drag, startPoint x: 620, startPoint y: 192, endPoint x: 428, endPoint y: 185, distance: 192.4
click at [428, 185] on div "Add timesheet Date 02/09/2025 Start time 08:34 AM Finish time Hours worked hour…" at bounding box center [751, 393] width 1502 height 787
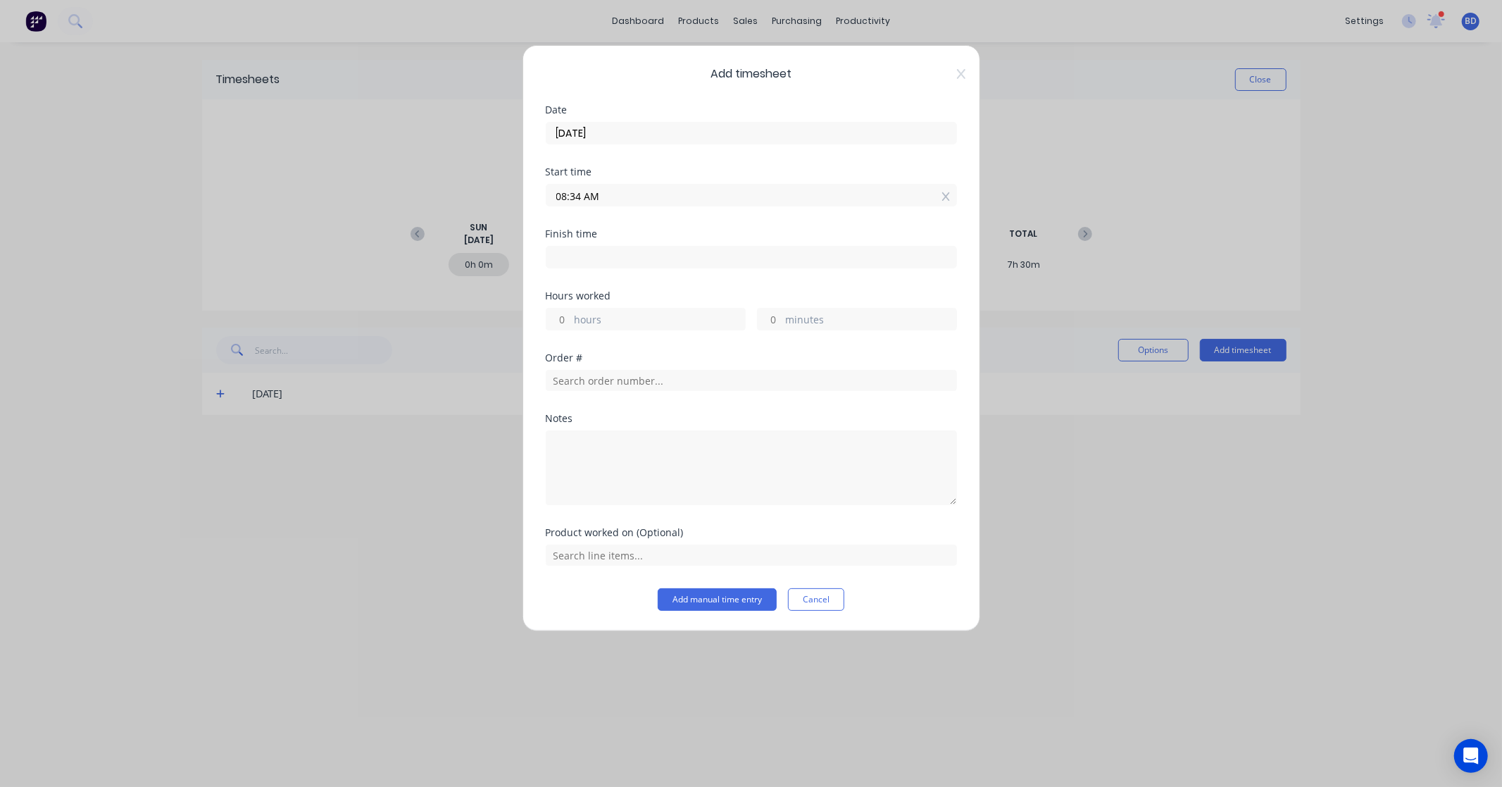
paste input "8:15"
type input "08:15 AM"
click at [595, 263] on input at bounding box center [752, 257] width 410 height 21
type input "08:34 AM"
type input "0"
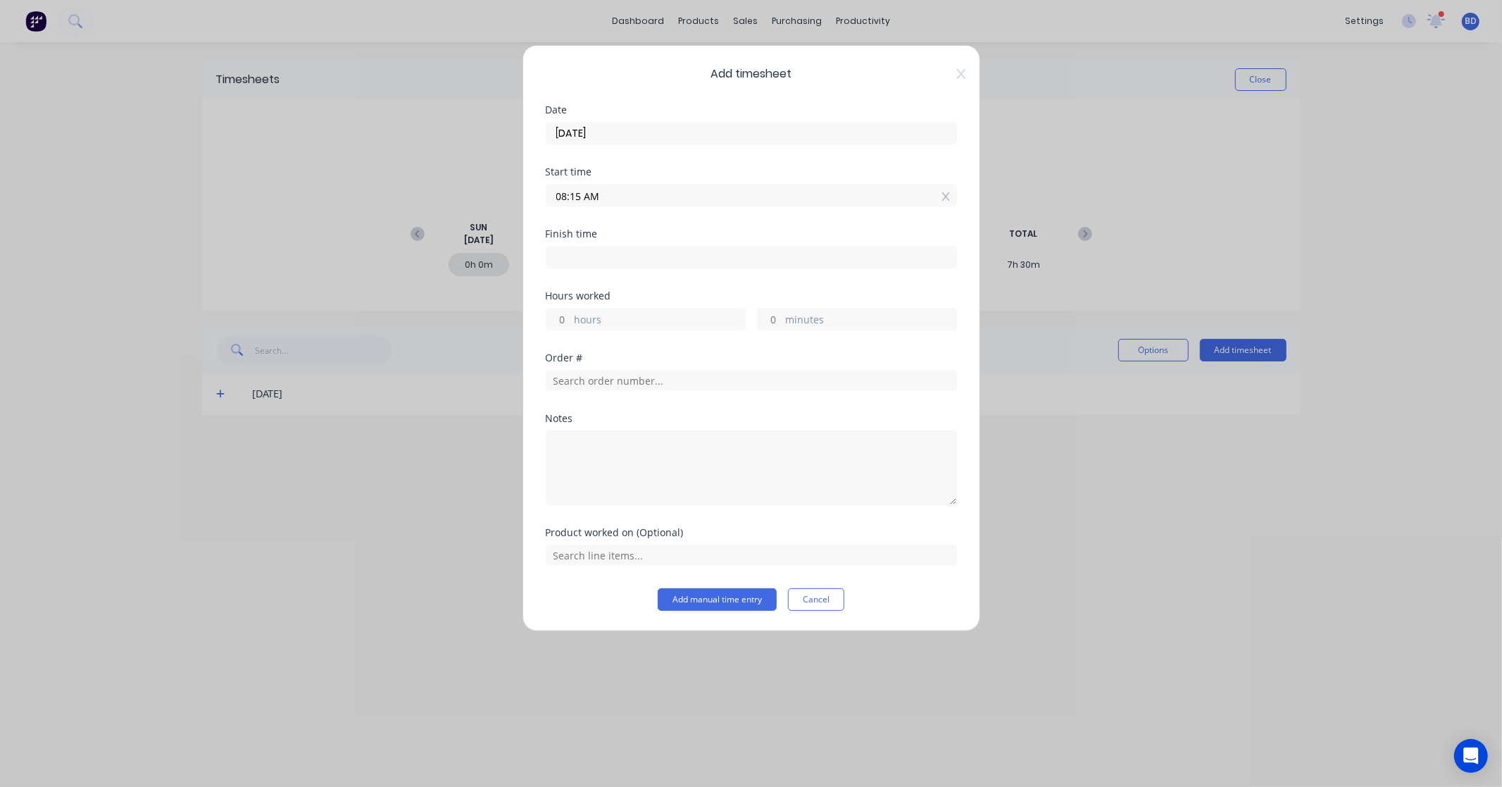
type input "19"
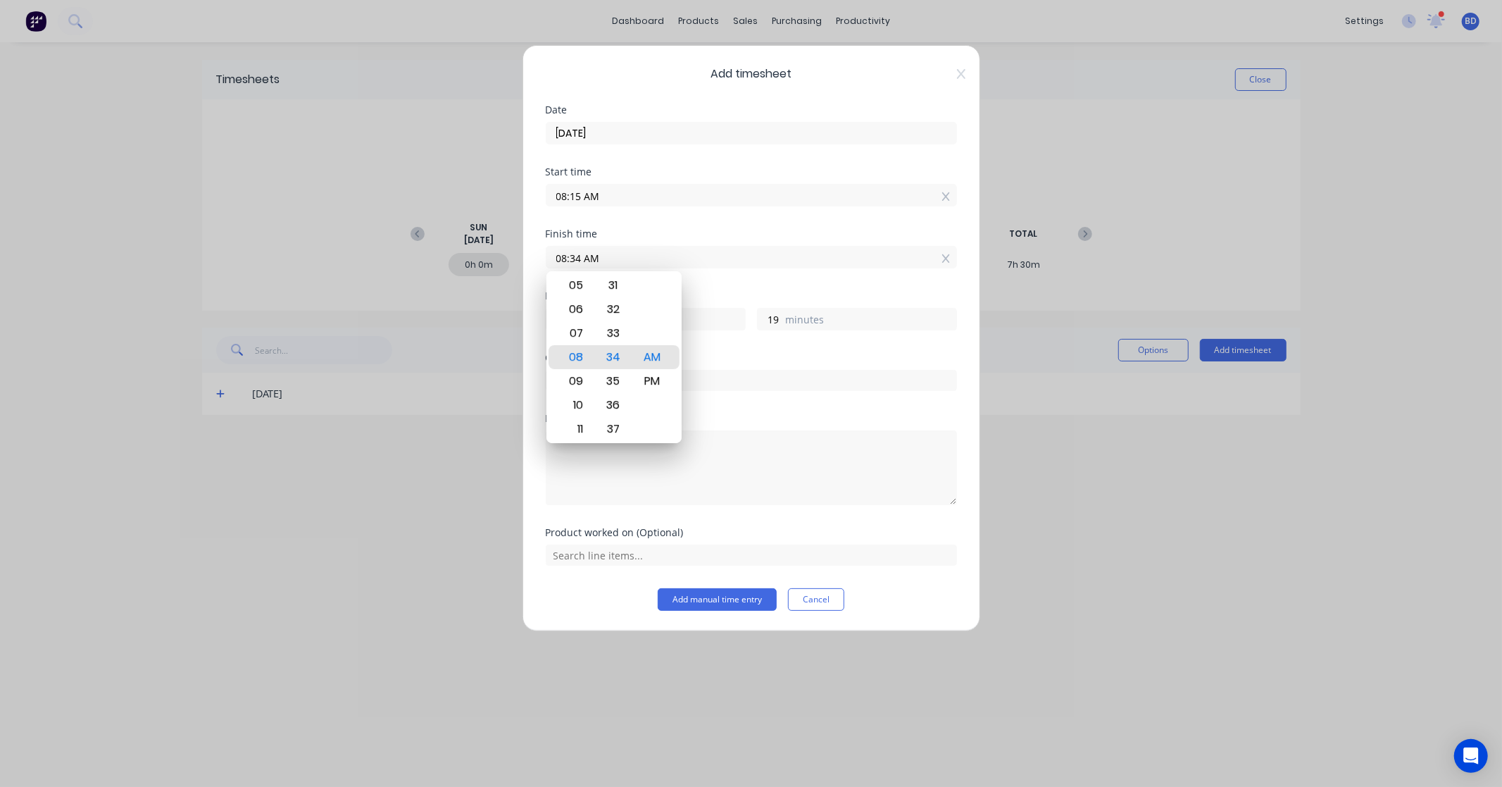
drag, startPoint x: 630, startPoint y: 256, endPoint x: 480, endPoint y: 249, distance: 150.2
click at [480, 249] on div "Add timesheet Date 02/09/2025 Start time 08:15 AM Finish time 08:34 AM Hours wo…" at bounding box center [751, 393] width 1502 height 787
type input "03:30 AM"
type input "19"
type input "15"
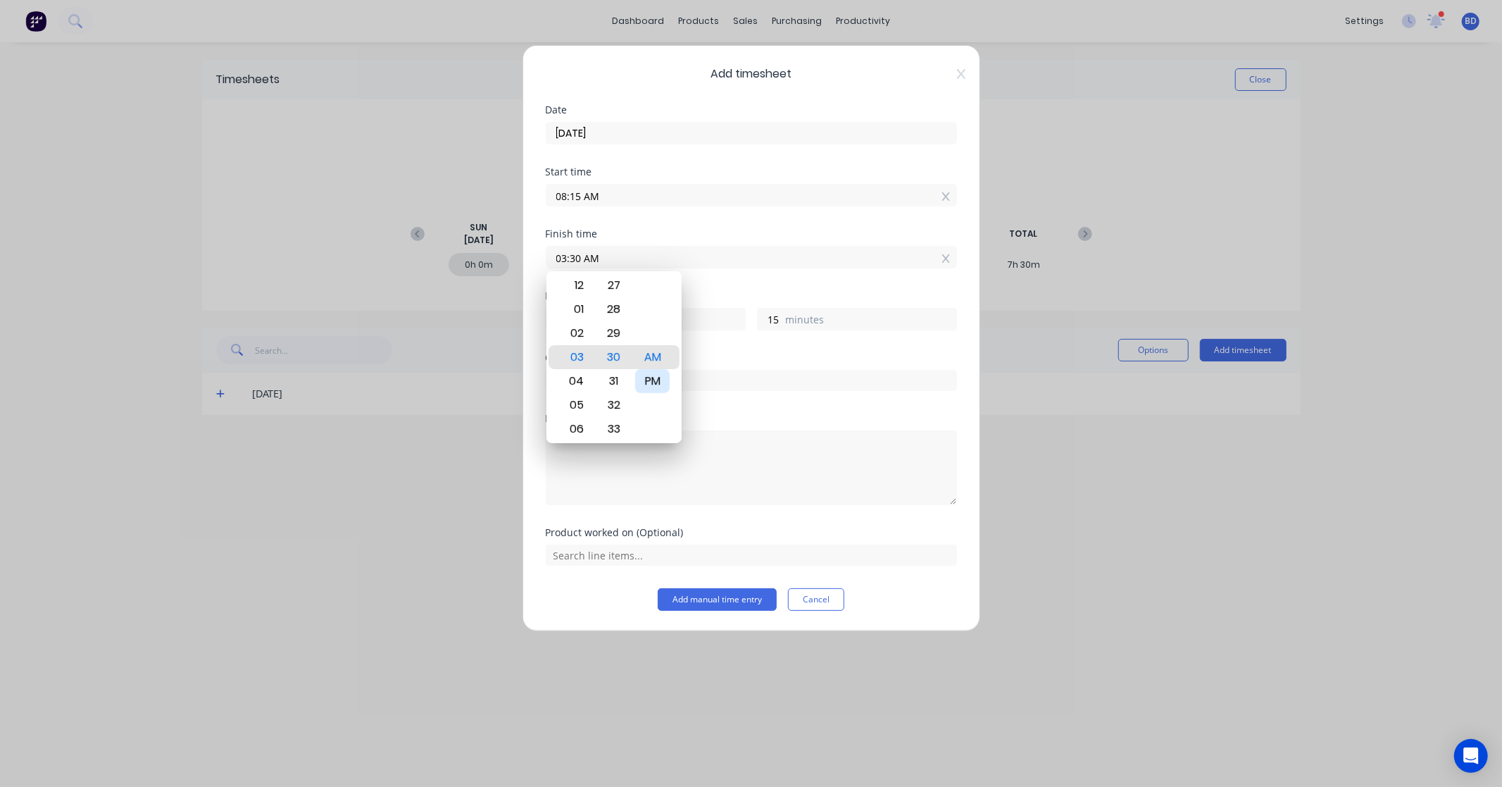
click at [653, 382] on div "PM" at bounding box center [652, 381] width 35 height 24
type input "03:30 PM"
type input "7"
click at [737, 294] on div "Hours worked" at bounding box center [751, 296] width 411 height 10
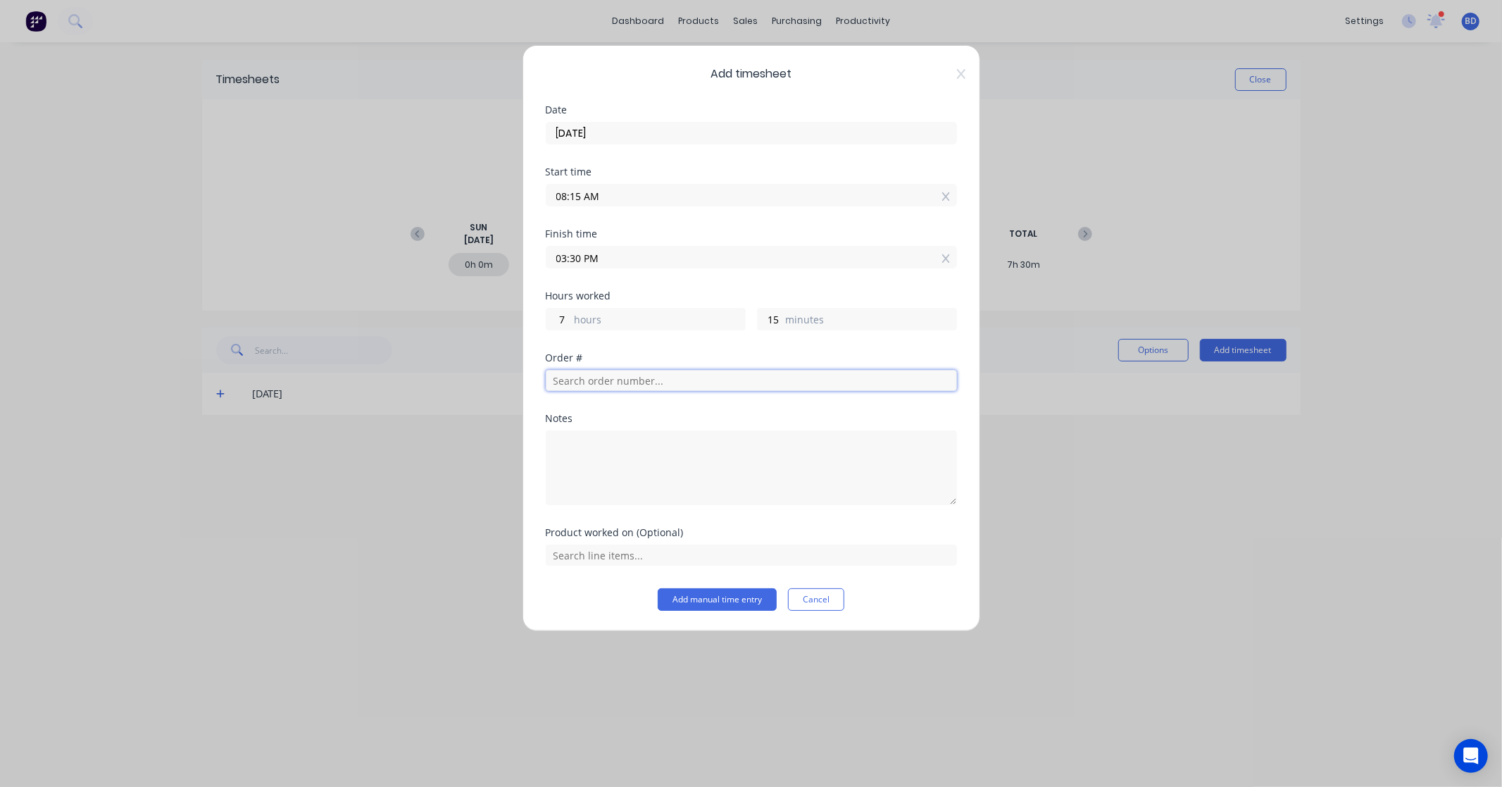
click at [628, 381] on input "text" at bounding box center [751, 380] width 411 height 21
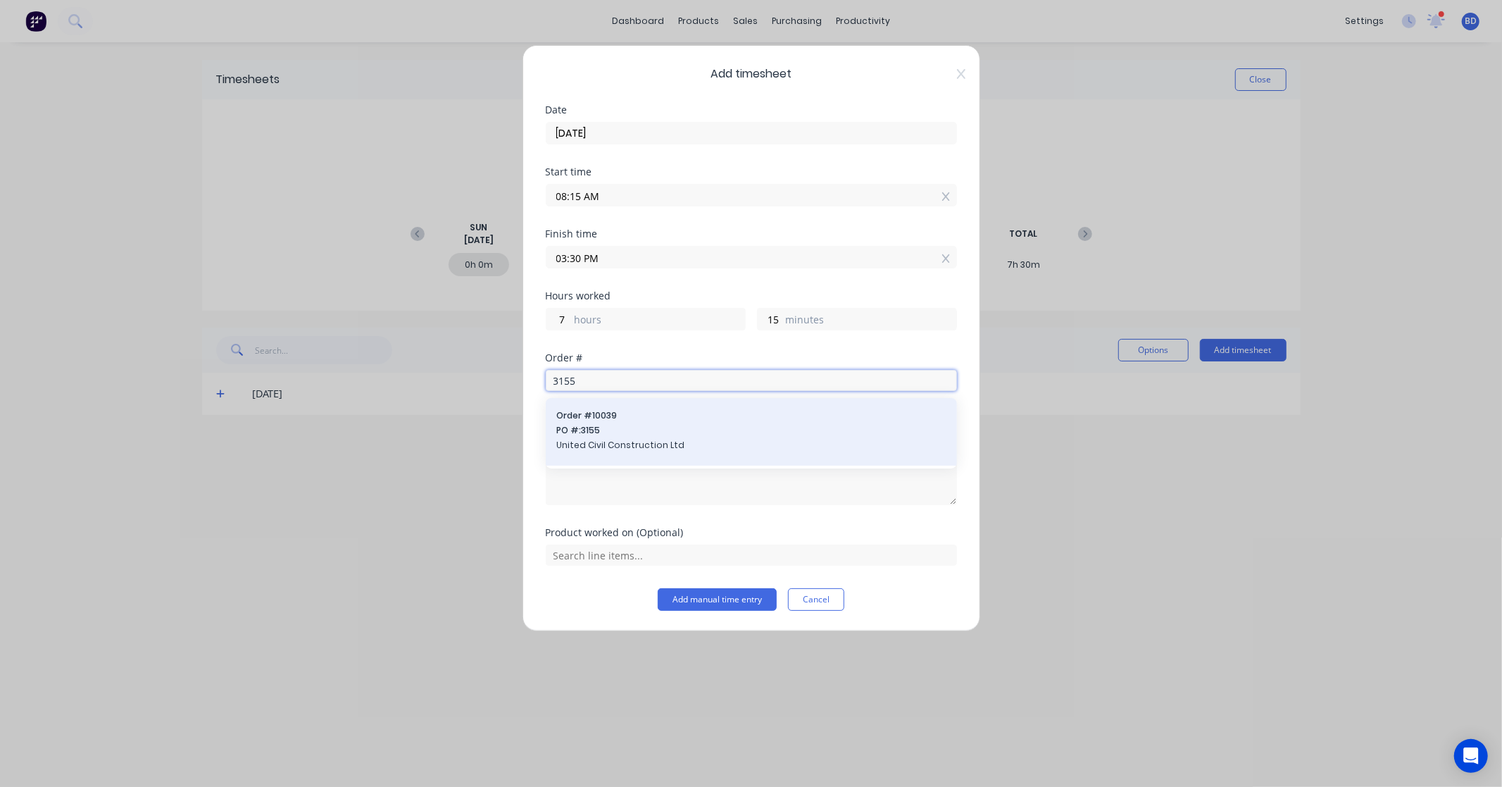
type input "3155"
click at [695, 412] on span "Order # 10039" at bounding box center [751, 415] width 389 height 13
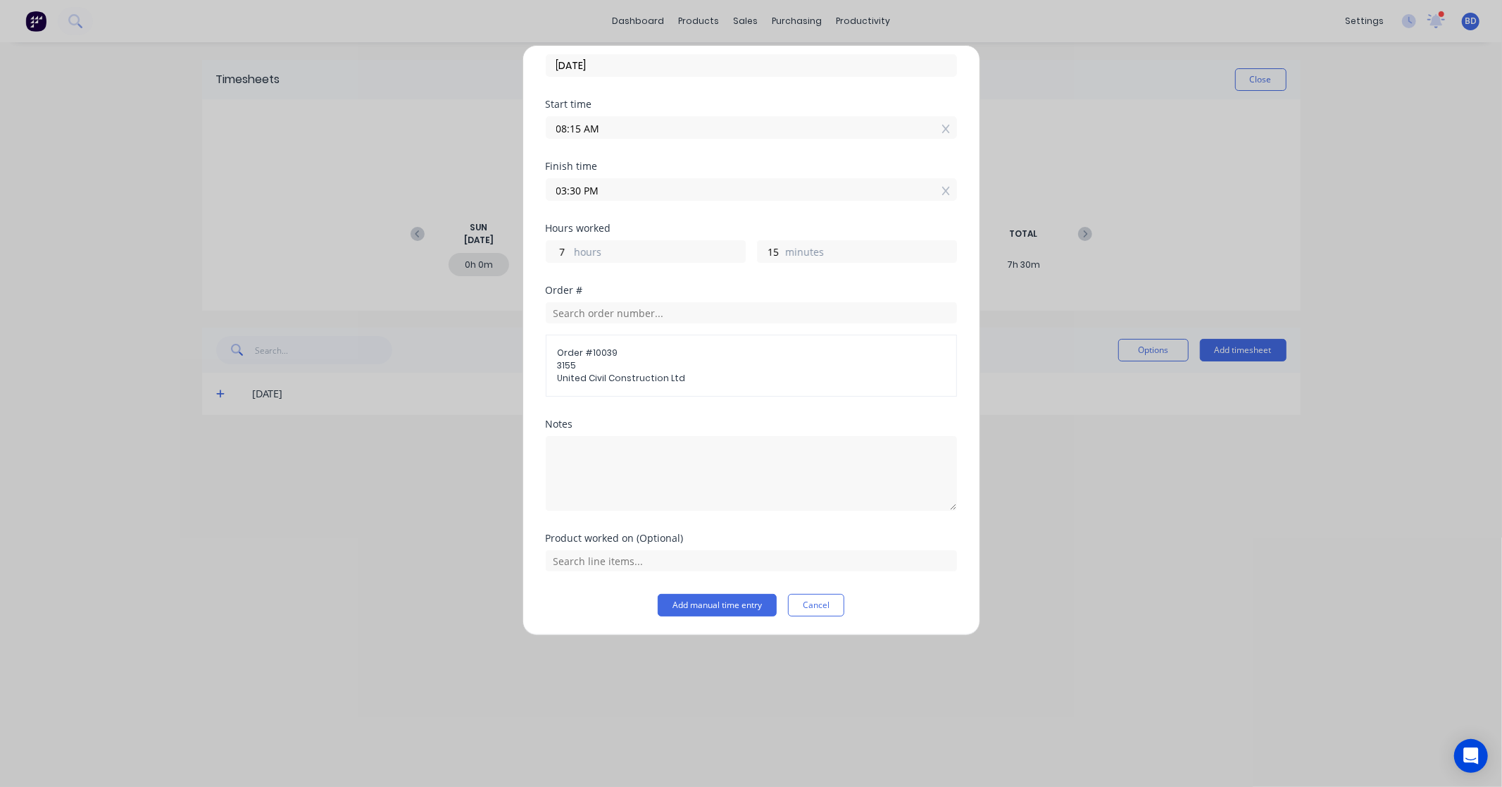
scroll to position [69, 0]
click at [665, 554] on input "text" at bounding box center [751, 559] width 411 height 21
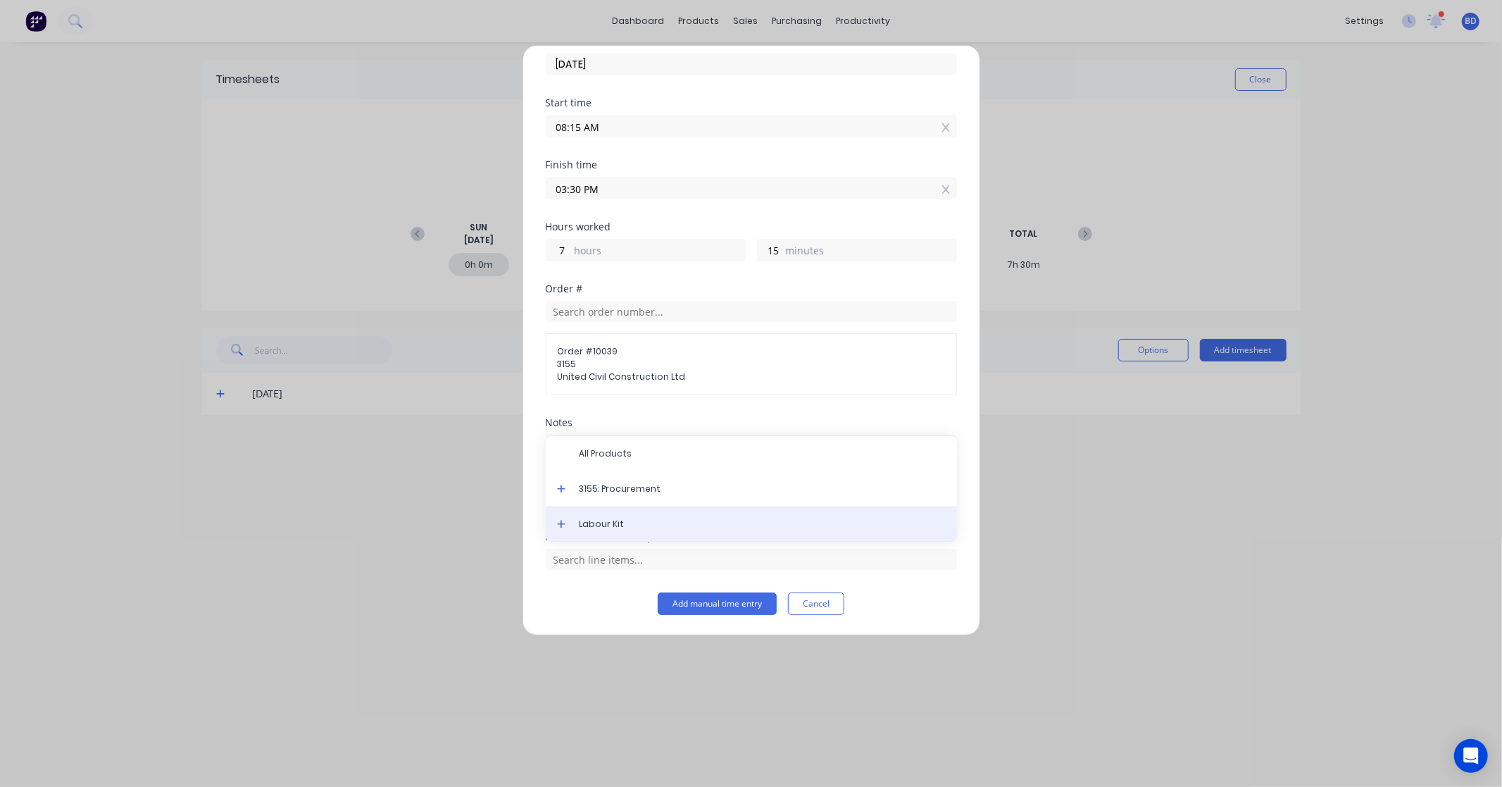
click at [663, 522] on span "Labour Kit" at bounding box center [763, 524] width 366 height 13
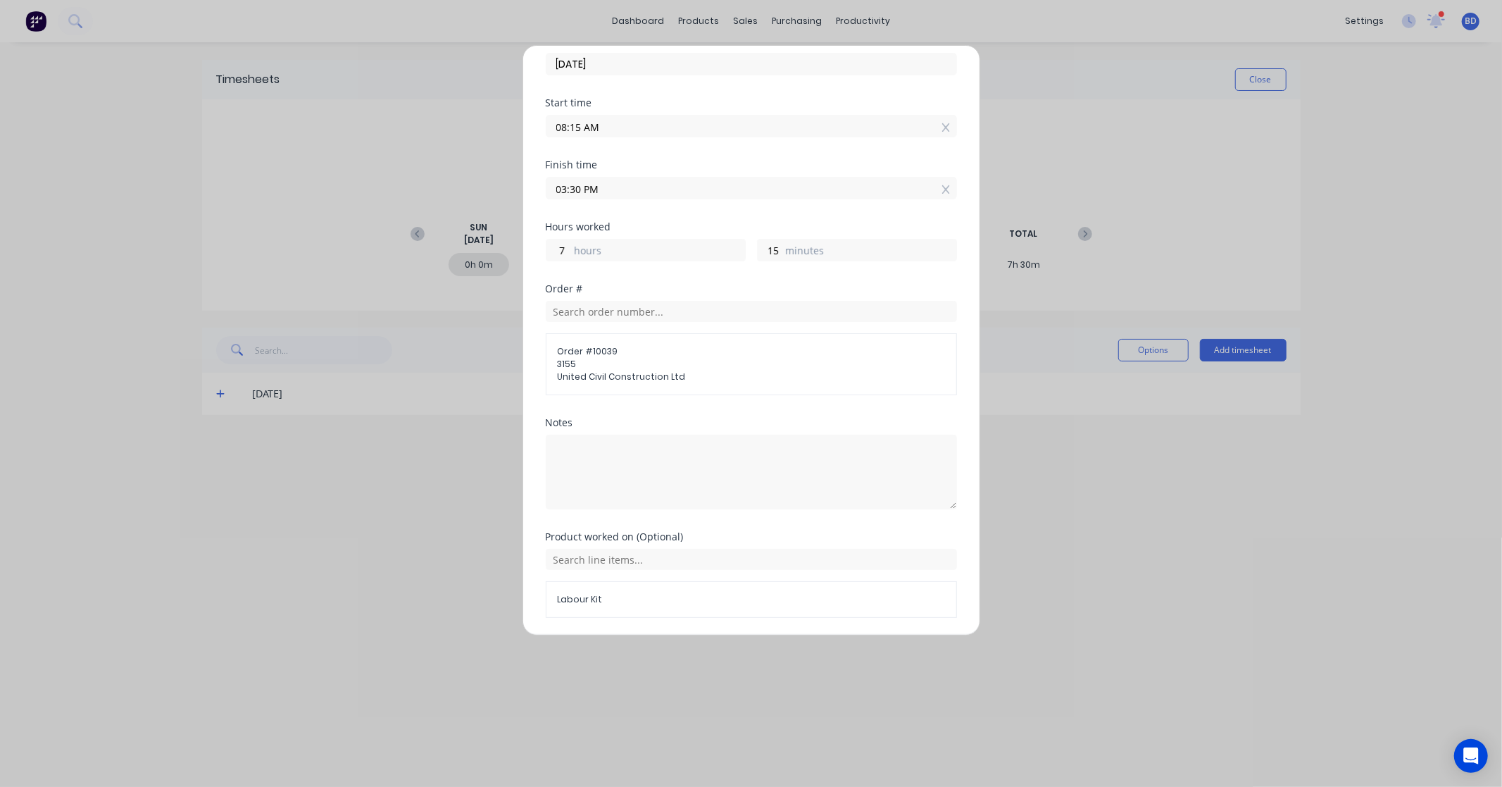
scroll to position [117, 0]
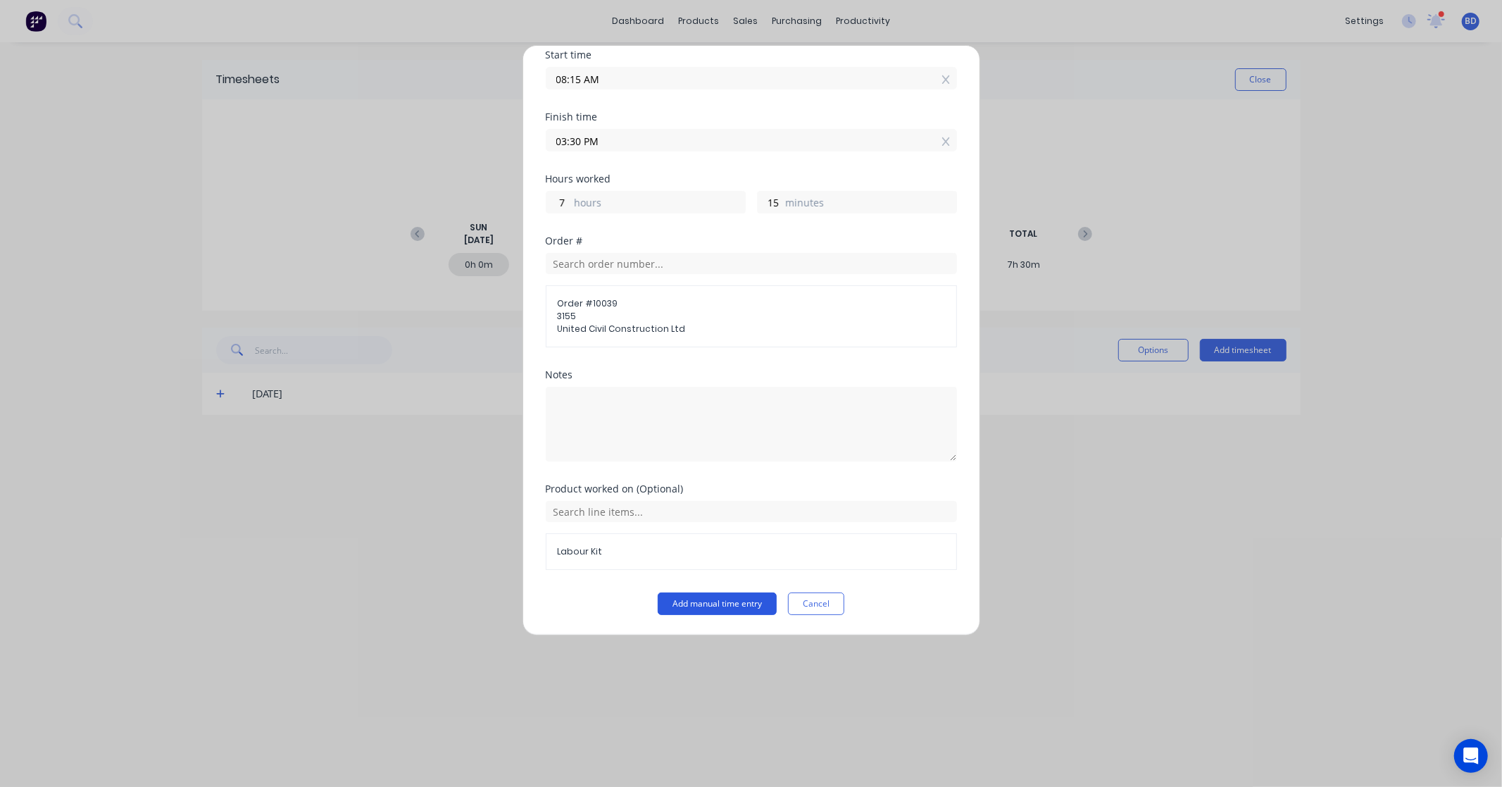
click at [733, 600] on button "Add manual time entry" at bounding box center [717, 603] width 119 height 23
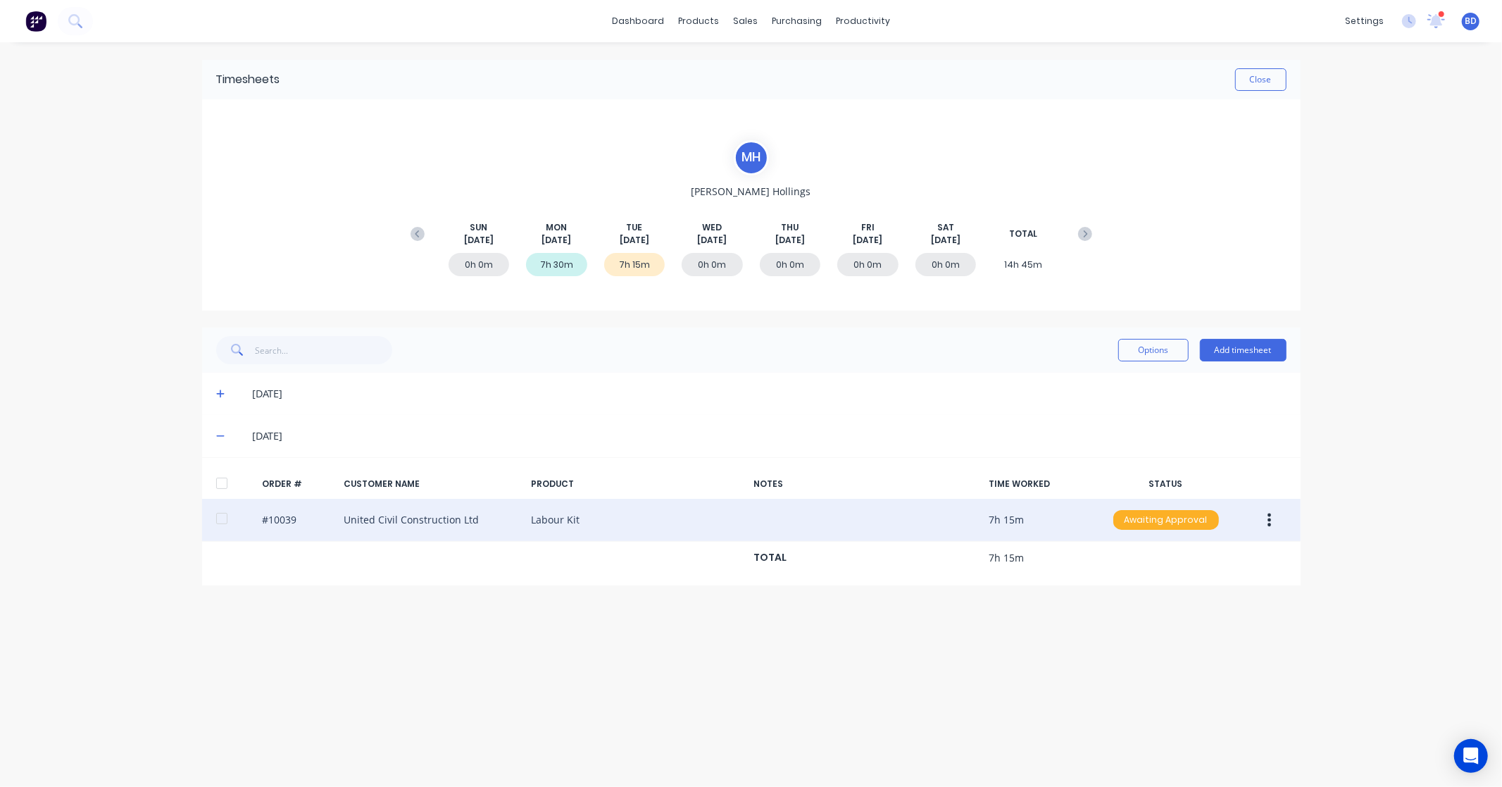
click at [1198, 525] on div "Awaiting Approval" at bounding box center [1167, 520] width 106 height 20
click at [1170, 594] on div "Approved" at bounding box center [1136, 591] width 116 height 20
click at [768, 60] on link "Sales Orders" at bounding box center [820, 67] width 187 height 28
